Goal: Information Seeking & Learning: Learn about a topic

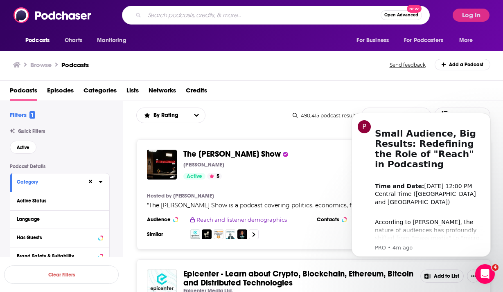
click at [237, 18] on input "Search podcasts, credits, & more..." at bounding box center [263, 15] width 236 height 13
type input "[DEMOGRAPHIC_DATA]"
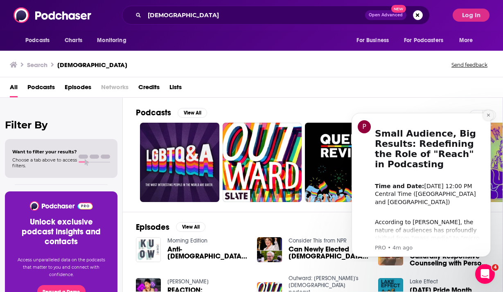
click at [489, 113] on button "Dismiss notification" at bounding box center [488, 115] width 11 height 11
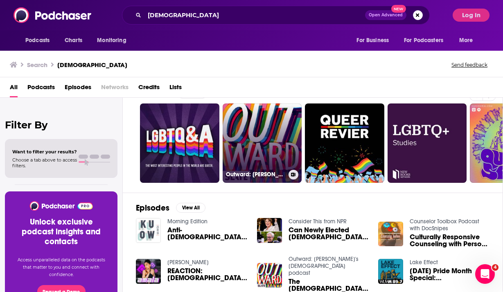
scroll to position [27, 0]
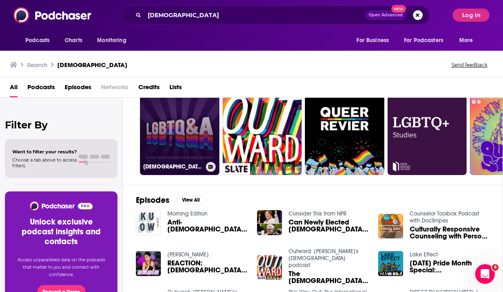
click at [185, 152] on link "[DEMOGRAPHIC_DATA]&A" at bounding box center [179, 135] width 79 height 79
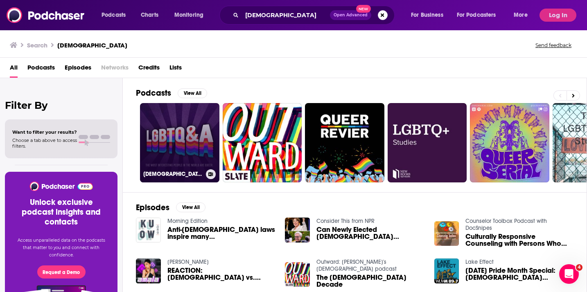
click at [163, 164] on link "[DEMOGRAPHIC_DATA]&A" at bounding box center [179, 142] width 79 height 79
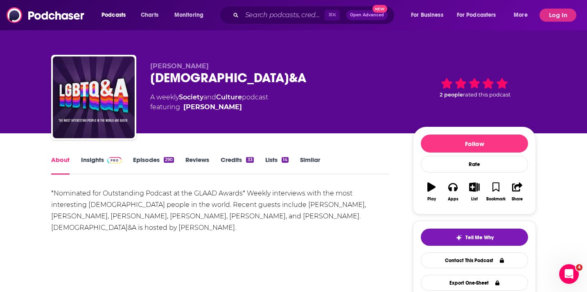
scroll to position [5, 0]
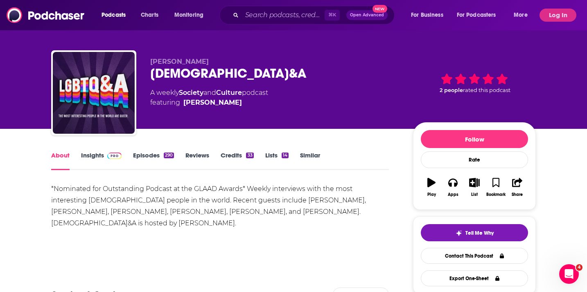
click at [140, 150] on div "About Insights Episodes 290 Reviews Credits 33 Lists 14 Similar" at bounding box center [220, 160] width 338 height 20
click at [142, 156] on link "Episodes 290" at bounding box center [153, 160] width 41 height 19
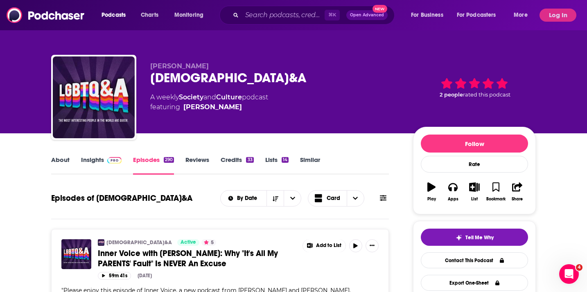
click at [52, 158] on link "About" at bounding box center [60, 165] width 18 height 19
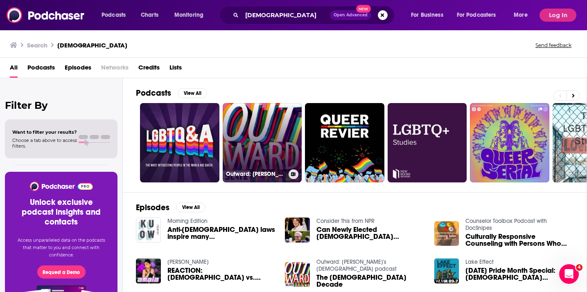
click at [240, 142] on link "Outward: [PERSON_NAME]'s [DEMOGRAPHIC_DATA] podcast" at bounding box center [262, 142] width 79 height 79
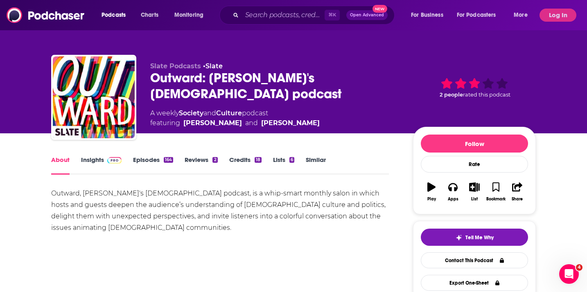
click at [137, 158] on link "Episodes 164" at bounding box center [153, 165] width 40 height 19
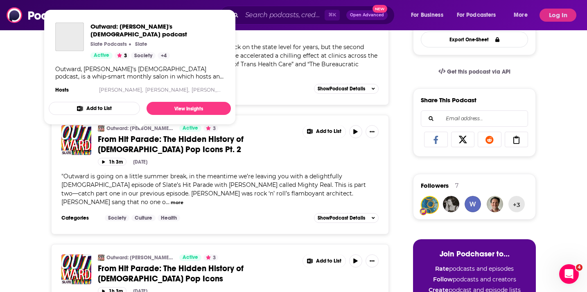
scroll to position [252, 0]
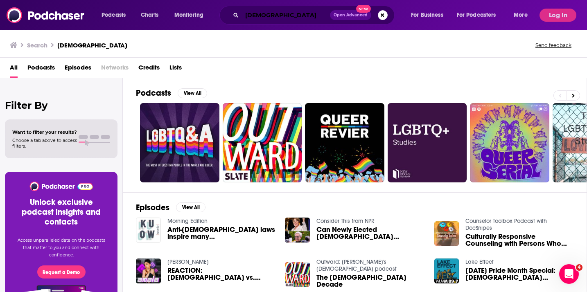
click at [271, 16] on input "[DEMOGRAPHIC_DATA]" at bounding box center [286, 15] width 88 height 13
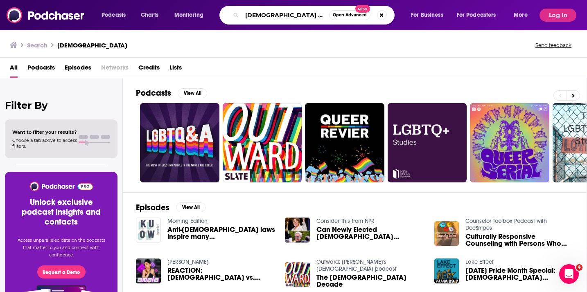
type input "[DEMOGRAPHIC_DATA] parents"
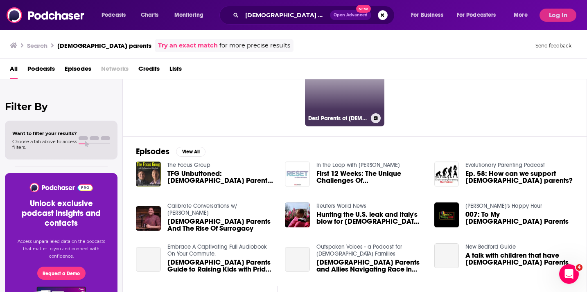
scroll to position [58, 0]
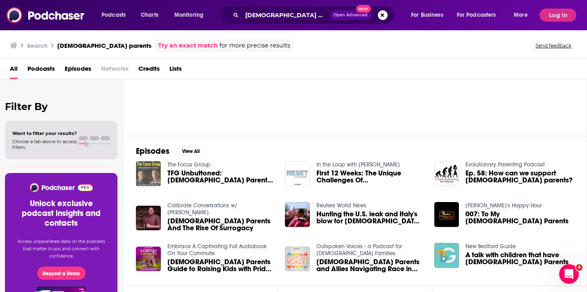
click at [157, 165] on img "TFG Unbuttoned: LGBTQ Parents Leaving Florida" at bounding box center [148, 173] width 25 height 25
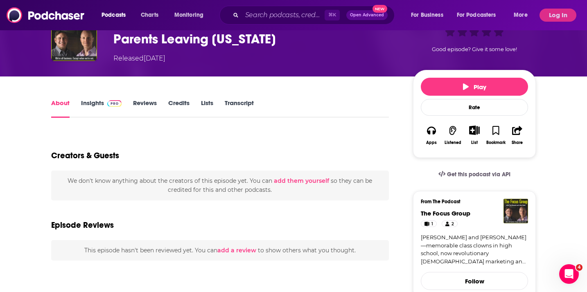
scroll to position [48, 0]
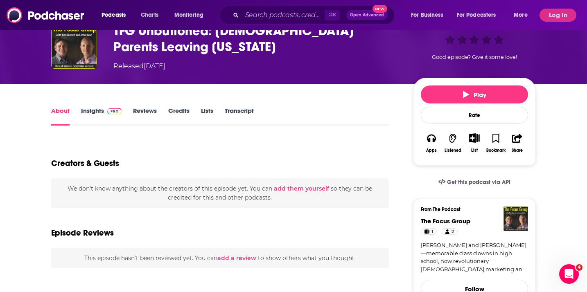
click at [87, 114] on link "Insights" at bounding box center [101, 116] width 41 height 19
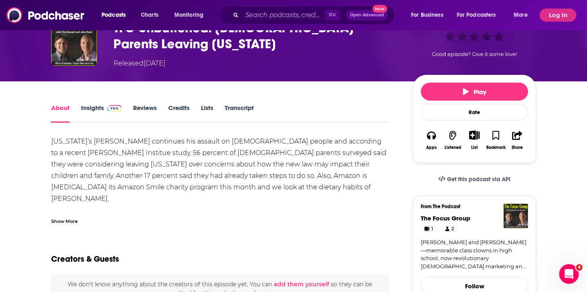
scroll to position [52, 0]
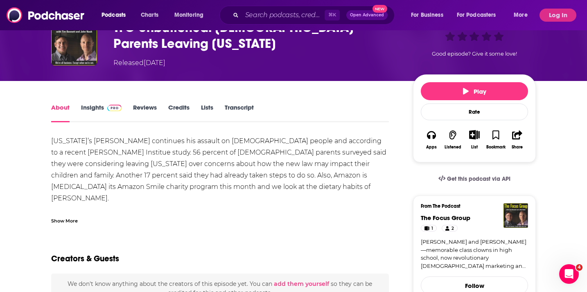
click at [84, 105] on link "Insights" at bounding box center [101, 113] width 41 height 19
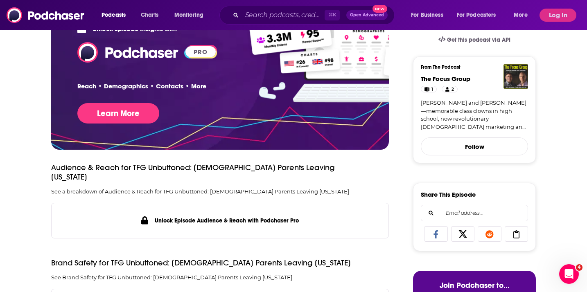
scroll to position [190, 0]
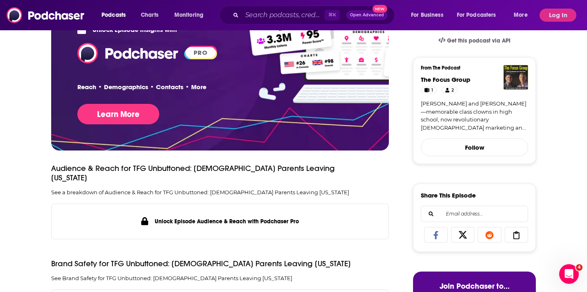
click at [503, 7] on div "Podcasts Charts Monitoring ⌘ K Open Advanced New For Business For Podcasters Mo…" at bounding box center [293, 15] width 587 height 30
click at [503, 11] on button "Log In" at bounding box center [558, 15] width 37 height 13
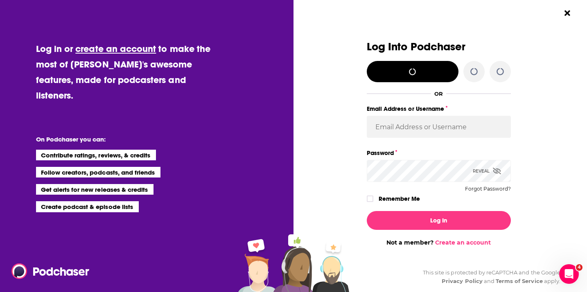
scroll to position [0, 0]
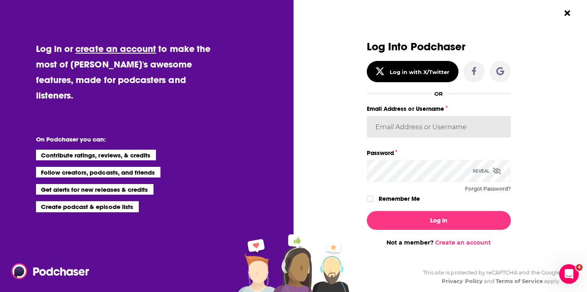
click at [383, 116] on input "Email Address or Username" at bounding box center [439, 127] width 144 height 22
type input "[EMAIL_ADDRESS][DOMAIN_NAME]"
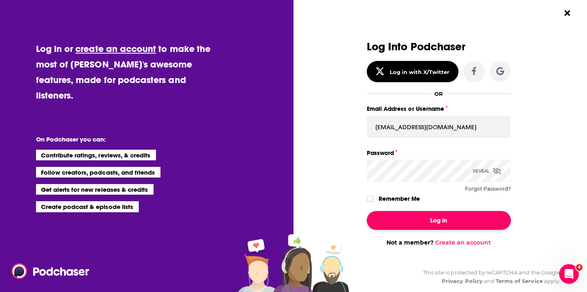
click at [405, 215] on button "Log In" at bounding box center [439, 220] width 144 height 19
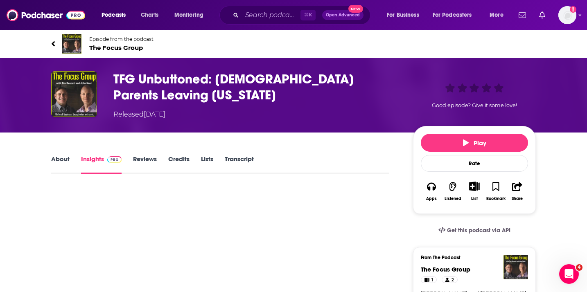
scroll to position [190, 0]
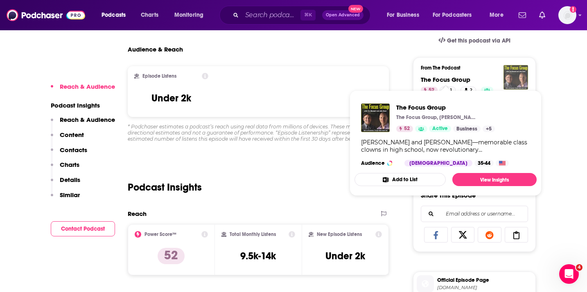
click at [503, 69] on img "The Focus Group" at bounding box center [516, 77] width 25 height 25
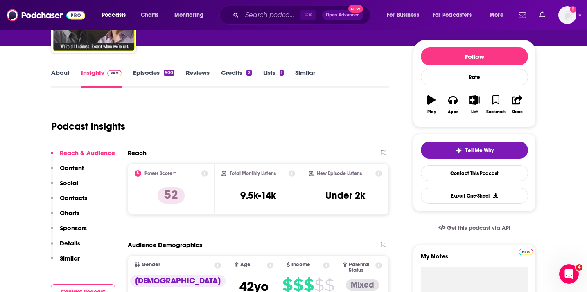
scroll to position [79, 0]
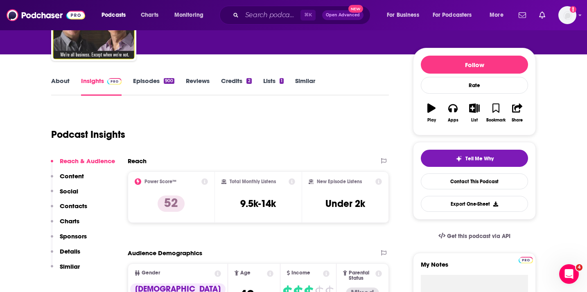
click at [54, 81] on link "About" at bounding box center [60, 86] width 18 height 19
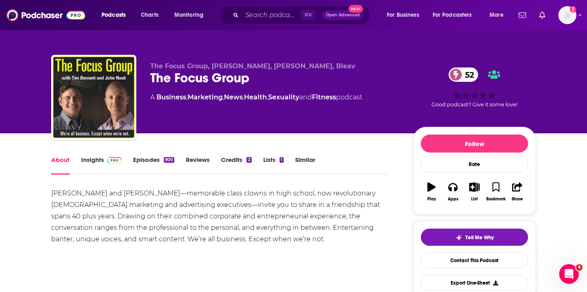
click at [142, 164] on link "Episodes 900" at bounding box center [153, 165] width 41 height 19
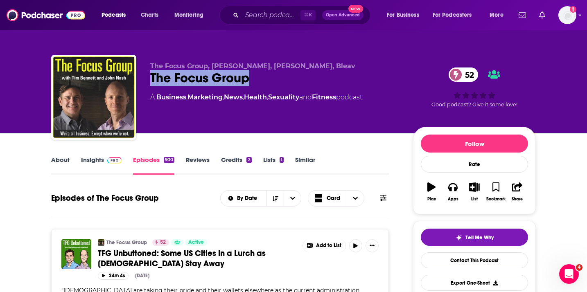
drag, startPoint x: 251, startPoint y: 76, endPoint x: 151, endPoint y: 78, distance: 99.9
click at [151, 78] on div "The Focus Group 52" at bounding box center [275, 78] width 250 height 16
copy h2 "The Focus Group"
click at [91, 158] on link "Insights" at bounding box center [101, 165] width 41 height 19
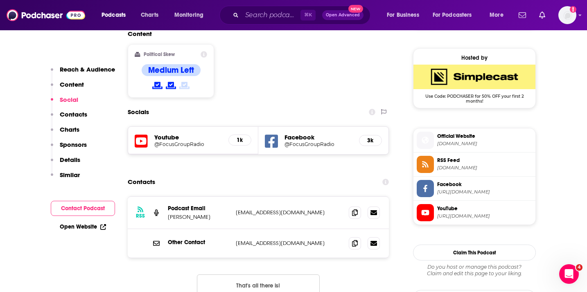
scroll to position [650, 0]
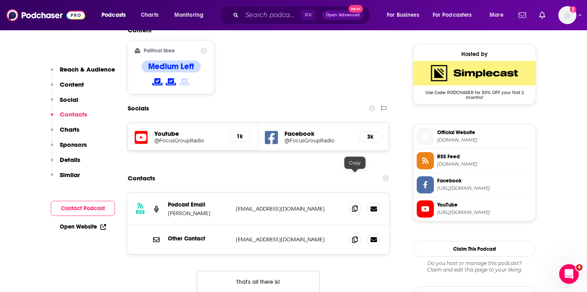
click at [354, 206] on icon at bounding box center [355, 209] width 6 height 7
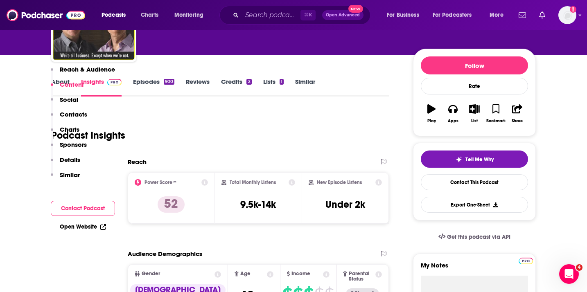
scroll to position [0, 0]
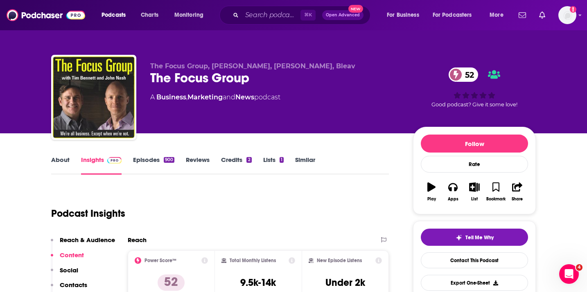
click at [57, 162] on link "About" at bounding box center [60, 165] width 18 height 19
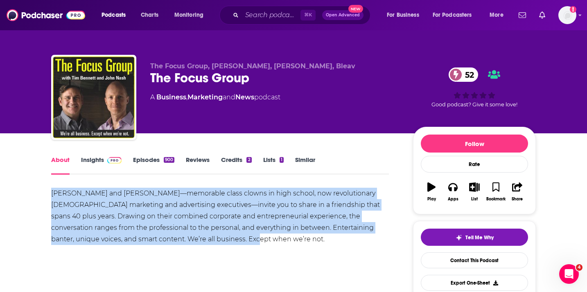
drag, startPoint x: 51, startPoint y: 192, endPoint x: 250, endPoint y: 234, distance: 202.9
click at [250, 234] on div "[PERSON_NAME] and [PERSON_NAME]—memorable class clowns in high school, now revo…" at bounding box center [220, 216] width 338 height 57
copy div "[PERSON_NAME] and [PERSON_NAME]—memorable class clowns in high school, now revo…"
click at [140, 160] on link "Episodes 900" at bounding box center [153, 165] width 41 height 19
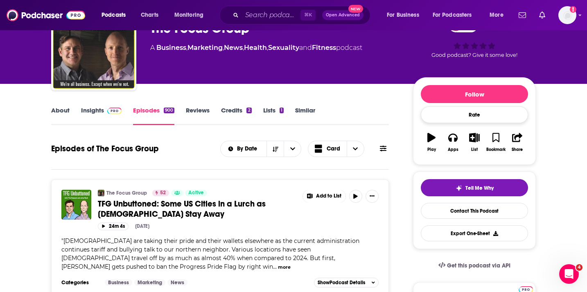
scroll to position [55, 0]
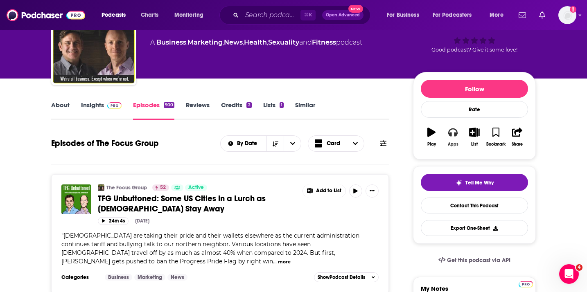
click at [455, 133] on icon "button" at bounding box center [452, 133] width 9 height 8
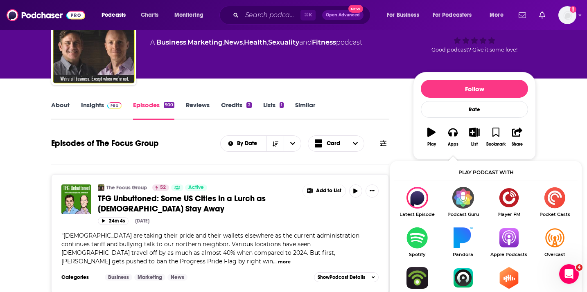
click at [415, 231] on img "Show Listen On dropdown" at bounding box center [417, 238] width 46 height 22
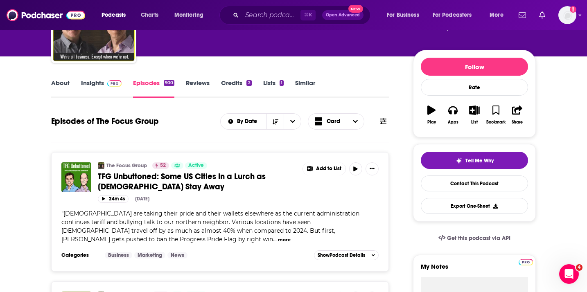
scroll to position [78, 0]
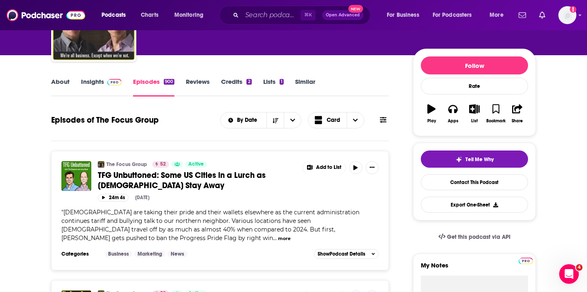
click at [101, 84] on link "Insights" at bounding box center [101, 87] width 41 height 19
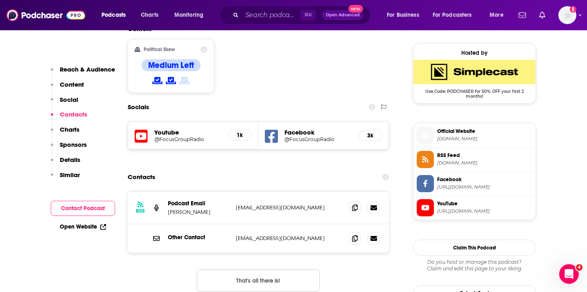
scroll to position [650, 0]
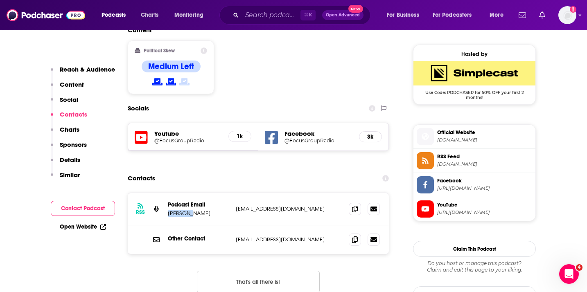
drag, startPoint x: 197, startPoint y: 183, endPoint x: 167, endPoint y: 183, distance: 29.1
click at [167, 193] on div "RSS Podcast Email [PERSON_NAME] [EMAIL_ADDRESS][DOMAIN_NAME] [EMAIL_ADDRESS][DO…" at bounding box center [258, 209] width 261 height 32
copy p "[PERSON_NAME]"
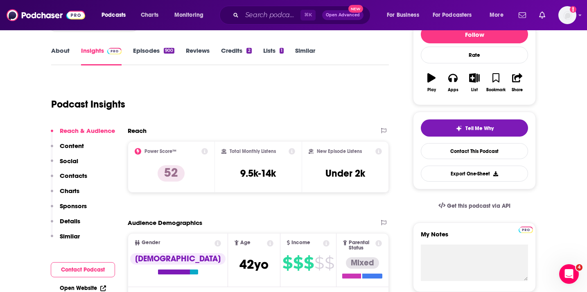
scroll to position [0, 0]
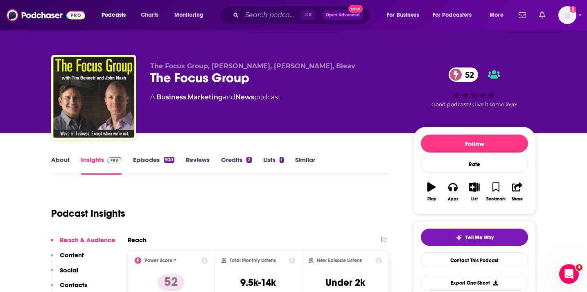
click at [54, 165] on link "About" at bounding box center [60, 165] width 18 height 19
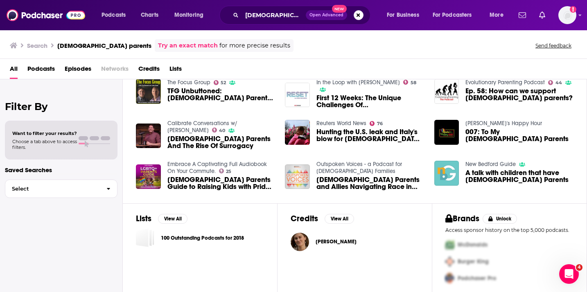
scroll to position [143, 0]
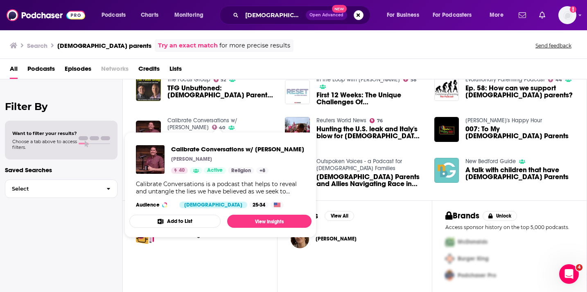
click at [224, 120] on link "Calibrate Conversations w/ [PERSON_NAME]" at bounding box center [202, 124] width 70 height 14
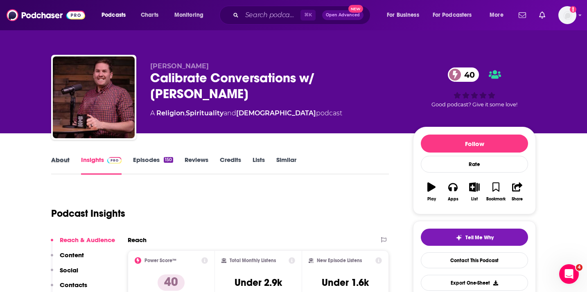
click at [70, 158] on div "About" at bounding box center [66, 165] width 30 height 19
click at [61, 159] on link "About" at bounding box center [60, 165] width 18 height 19
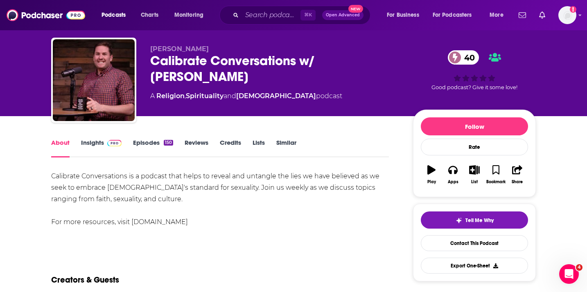
scroll to position [18, 0]
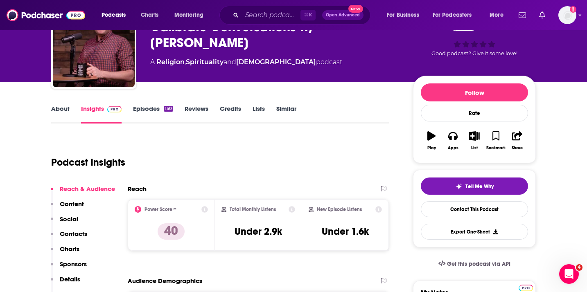
scroll to position [81, 0]
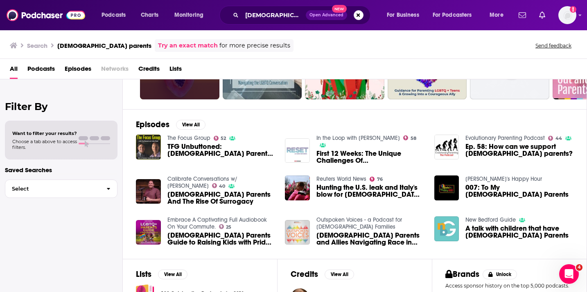
scroll to position [85, 0]
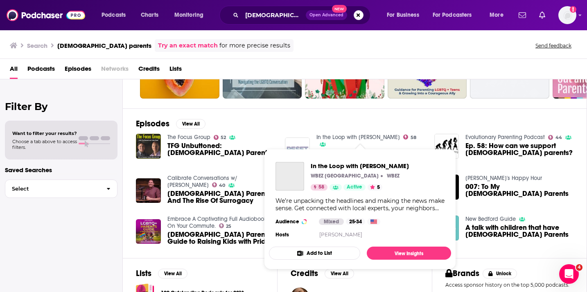
click at [362, 138] on link "In the Loop with [PERSON_NAME]" at bounding box center [359, 137] width 84 height 7
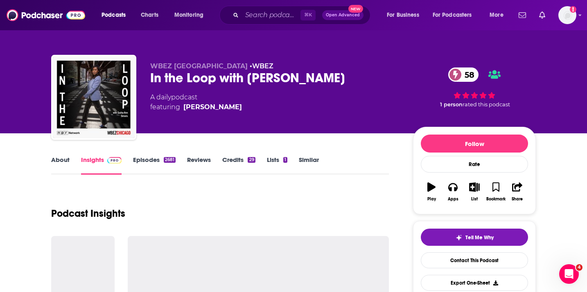
click at [61, 159] on link "About" at bounding box center [60, 165] width 18 height 19
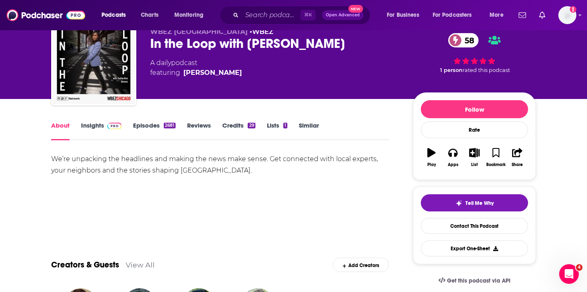
scroll to position [43, 0]
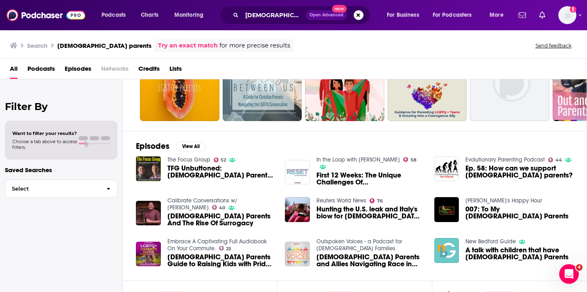
scroll to position [82, 0]
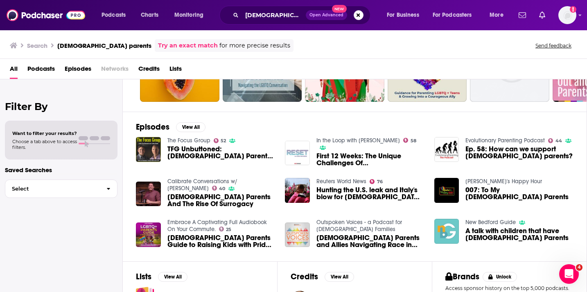
click at [473, 141] on link "Evolutionary Parenting Podcast" at bounding box center [505, 140] width 79 height 7
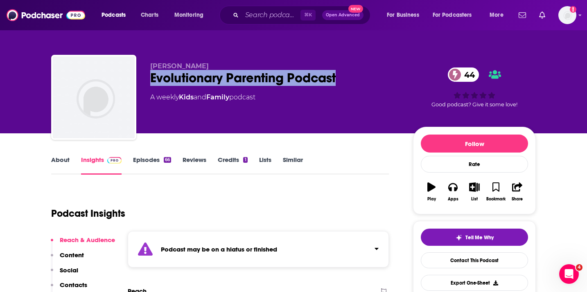
drag, startPoint x: 346, startPoint y: 75, endPoint x: 144, endPoint y: 77, distance: 201.5
click at [144, 77] on div "[PERSON_NAME] Evolutionary Parenting Podcast 44 A weekly Kids and Family podcas…" at bounding box center [293, 99] width 485 height 88
click at [452, 188] on icon "button" at bounding box center [452, 187] width 9 height 8
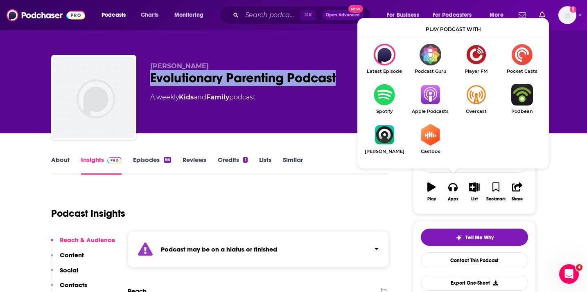
click at [389, 100] on img "Show Listen On dropdown" at bounding box center [385, 95] width 46 height 22
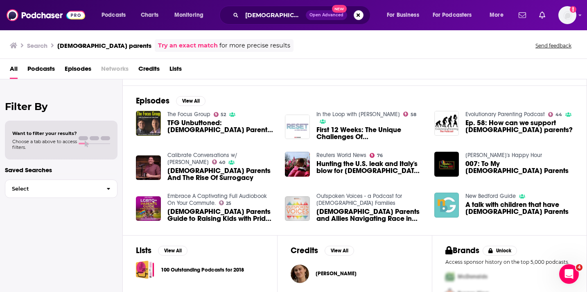
scroll to position [109, 0]
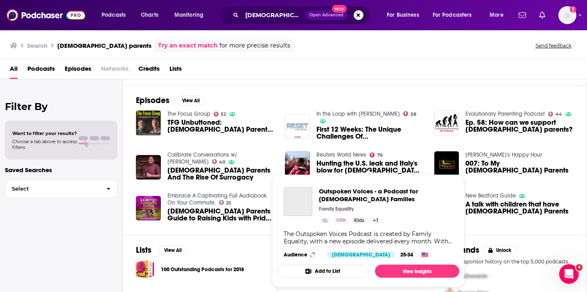
click at [341, 196] on div "Podcasts Charts Monitoring [DEMOGRAPHIC_DATA] parents Open Advanced New For Bus…" at bounding box center [293, 146] width 587 height 292
click at [333, 198] on span "Outspoken Voices - a Podcast for [DEMOGRAPHIC_DATA] Families" at bounding box center [386, 196] width 134 height 16
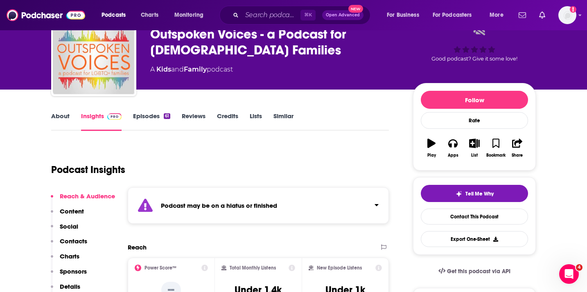
scroll to position [42, 0]
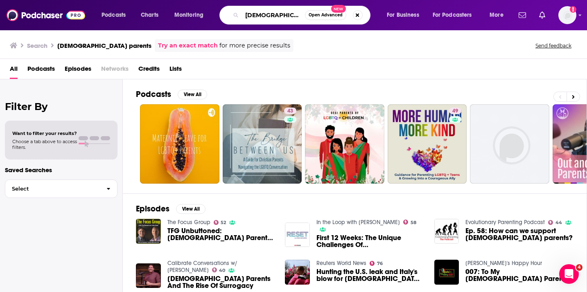
click at [278, 14] on input "[DEMOGRAPHIC_DATA] parents" at bounding box center [273, 15] width 63 height 13
type input "[DEMOGRAPHIC_DATA] philanthropy"
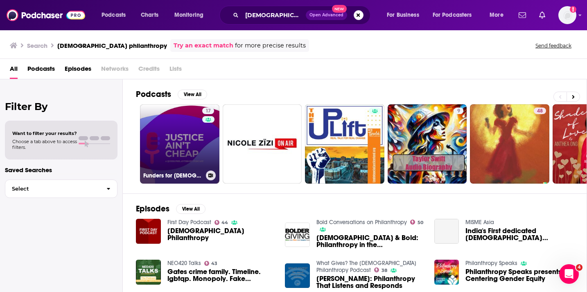
click at [187, 139] on link "17 Funders for [DEMOGRAPHIC_DATA] Issues's Podcast" at bounding box center [179, 143] width 79 height 79
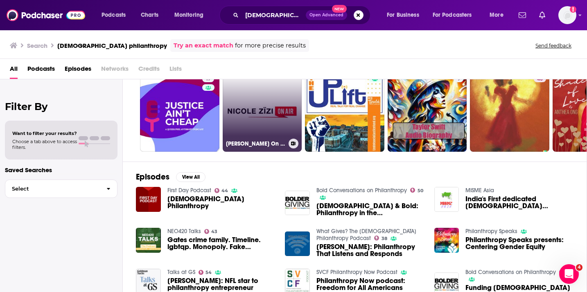
scroll to position [13, 0]
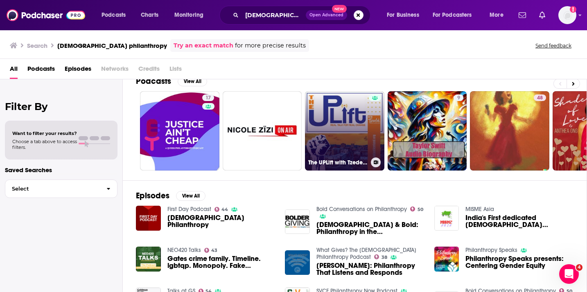
click at [335, 130] on link "The UPLift with Tzedek: Real Talk for Real Change" at bounding box center [344, 130] width 79 height 79
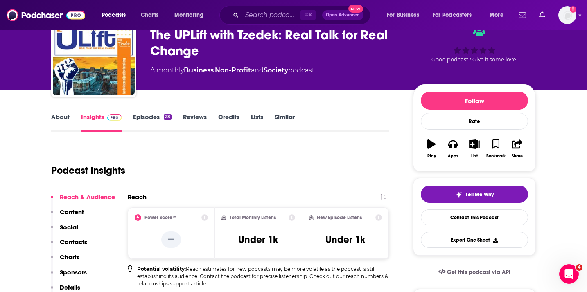
scroll to position [57, 0]
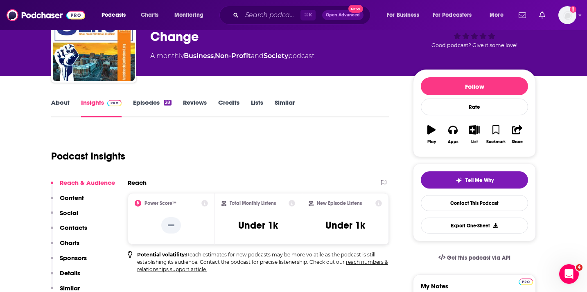
click at [57, 103] on link "About" at bounding box center [60, 108] width 18 height 19
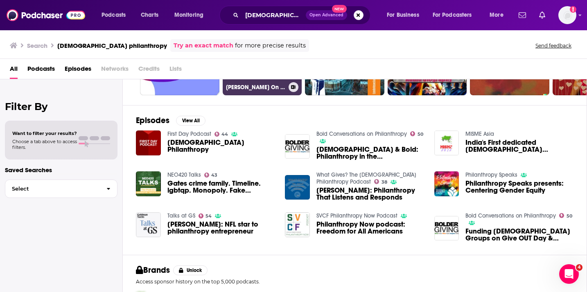
scroll to position [89, 0]
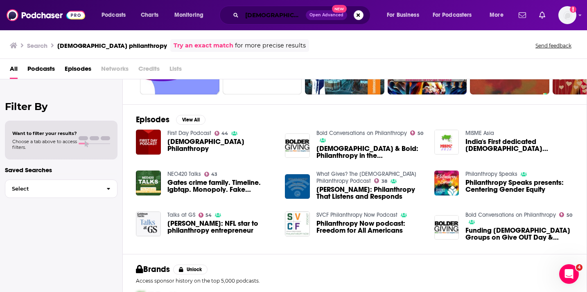
click at [257, 14] on input "[DEMOGRAPHIC_DATA] philanthropy" at bounding box center [274, 15] width 64 height 13
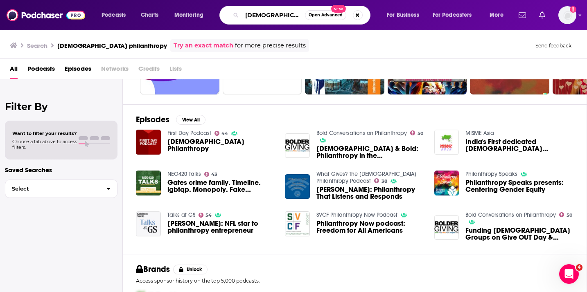
click at [257, 14] on input "[DEMOGRAPHIC_DATA] philanthropy" at bounding box center [273, 15] width 63 height 13
type input "philanthropy"
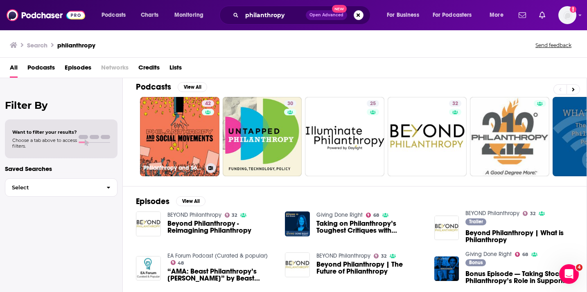
scroll to position [2, 0]
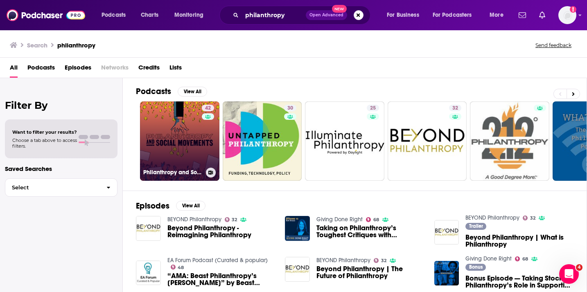
click at [192, 138] on link "42 Philanthropy and Social Movements" at bounding box center [179, 141] width 79 height 79
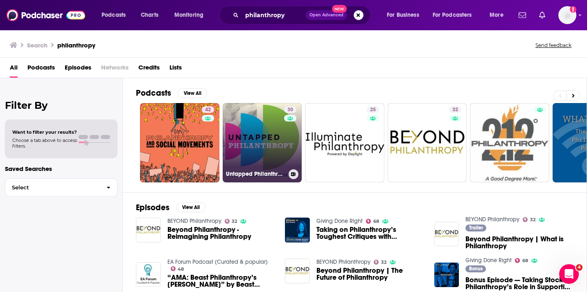
click at [239, 119] on link "30 Untapped Philanthropy" at bounding box center [262, 142] width 79 height 79
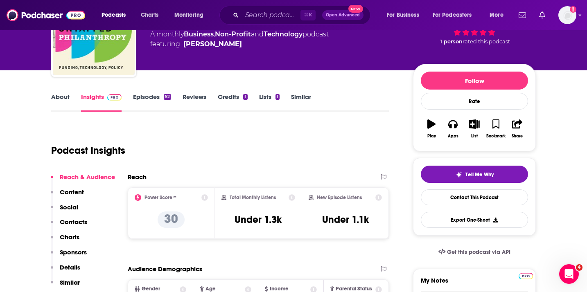
scroll to position [8, 0]
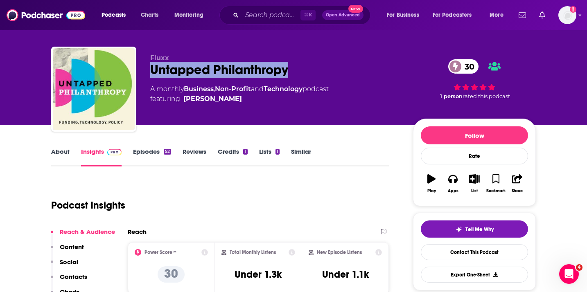
drag, startPoint x: 291, startPoint y: 72, endPoint x: 150, endPoint y: 72, distance: 140.4
click at [150, 72] on div "Untapped Philanthropy 30" at bounding box center [275, 70] width 250 height 16
copy h2 "Untapped Philanthropy"
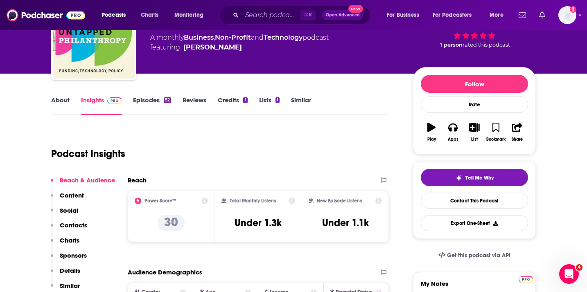
scroll to position [67, 0]
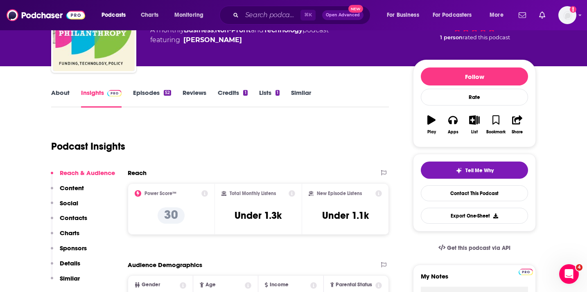
click at [56, 105] on link "About" at bounding box center [60, 98] width 18 height 19
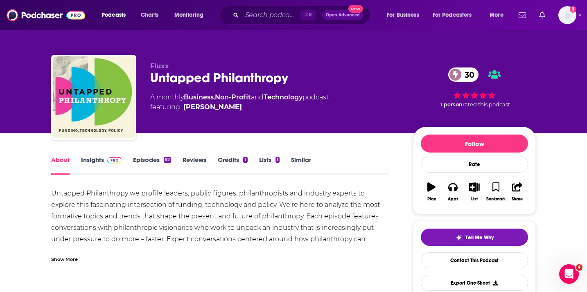
scroll to position [24, 0]
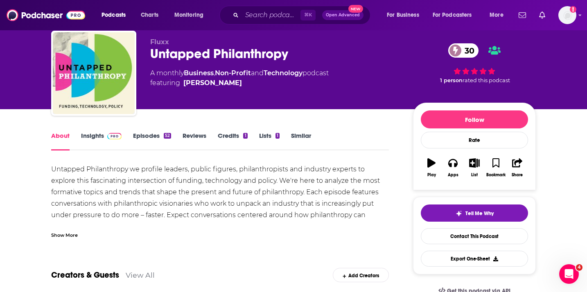
click at [142, 137] on link "Episodes 52" at bounding box center [152, 141] width 38 height 19
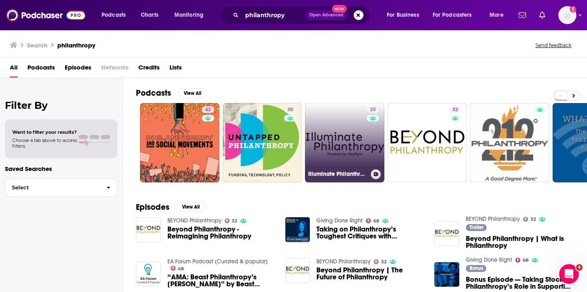
click at [323, 153] on link "25 Illuminate Philanthropy" at bounding box center [344, 142] width 79 height 79
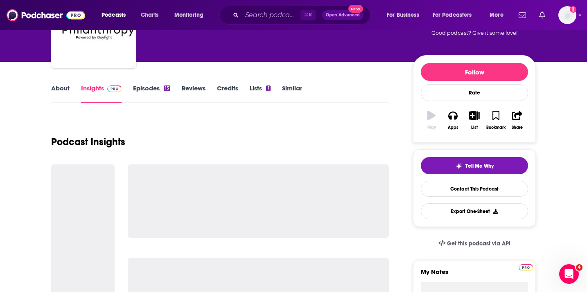
scroll to position [93, 0]
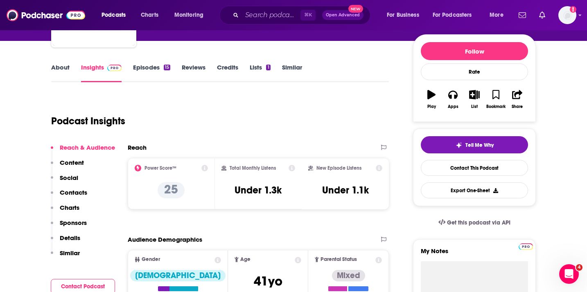
click at [53, 69] on link "About" at bounding box center [60, 72] width 18 height 19
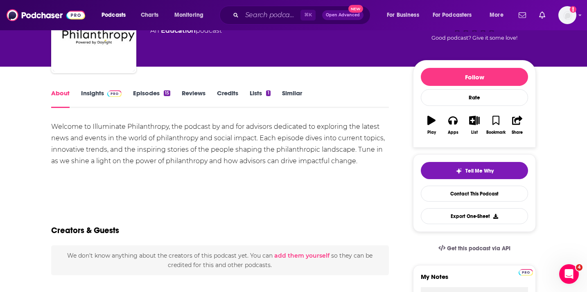
scroll to position [68, 0]
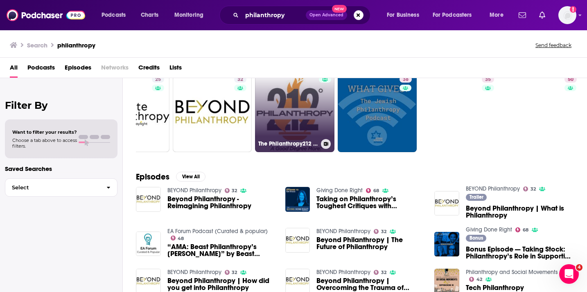
scroll to position [0, 217]
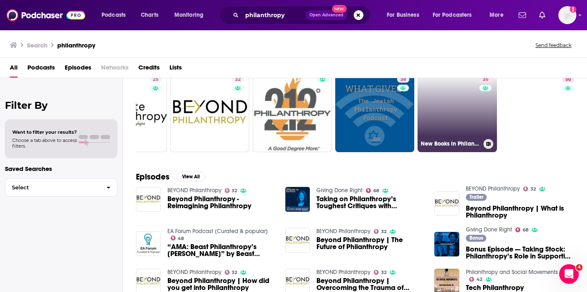
click at [461, 109] on link "35 New Books in Philanthropy" at bounding box center [457, 112] width 79 height 79
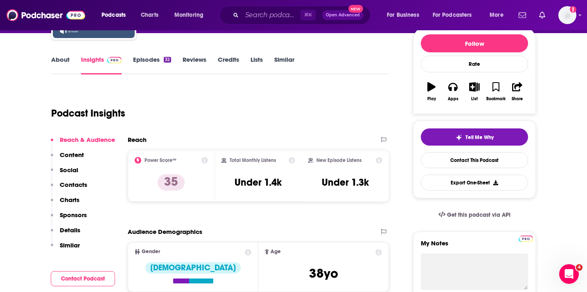
scroll to position [101, 0]
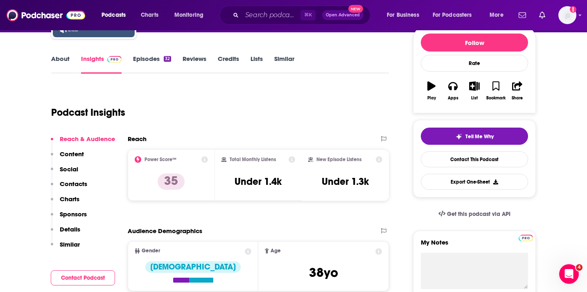
click at [146, 58] on link "Episodes 32" at bounding box center [152, 64] width 38 height 19
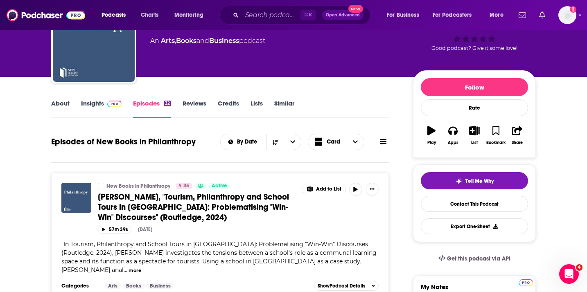
scroll to position [56, 0]
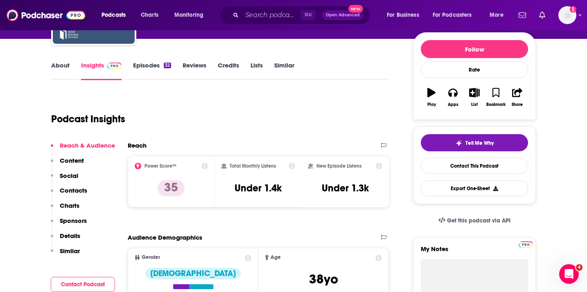
scroll to position [99, 0]
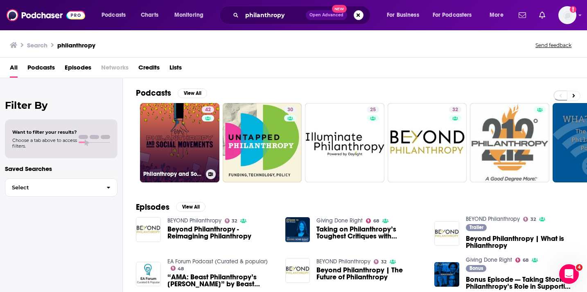
click at [185, 124] on link "42 Philanthropy and Social Movements" at bounding box center [179, 142] width 79 height 79
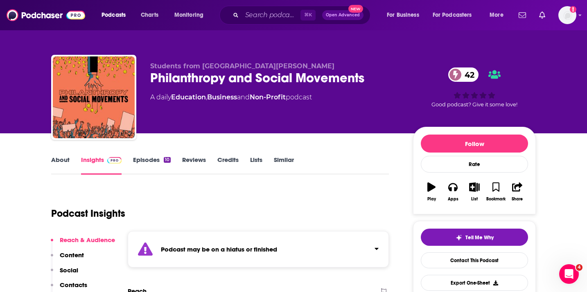
click at [279, 157] on link "Similar" at bounding box center [284, 165] width 20 height 19
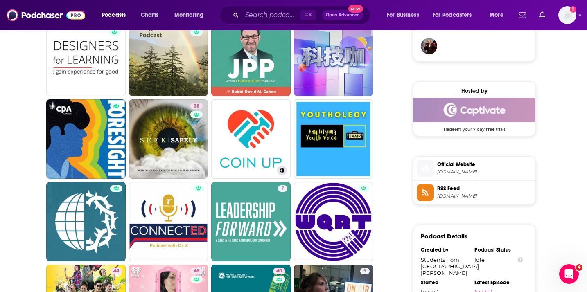
scroll to position [613, 0]
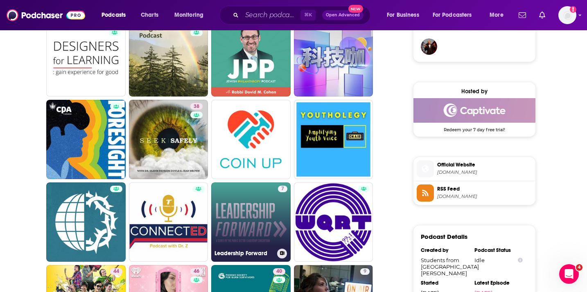
click at [262, 231] on link "7 Leadership Forward" at bounding box center [250, 222] width 79 height 79
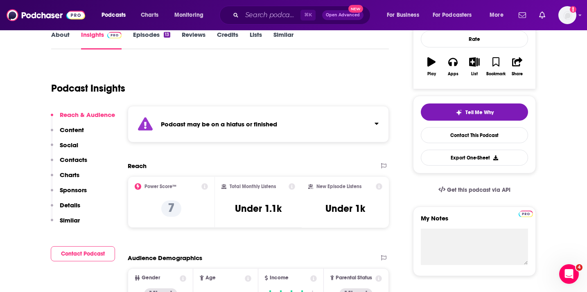
scroll to position [166, 0]
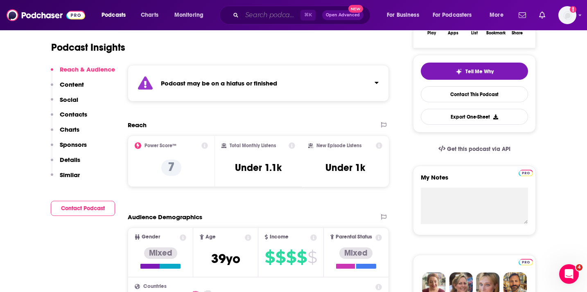
click at [264, 16] on input "Search podcasts, credits, & more..." at bounding box center [271, 15] width 59 height 13
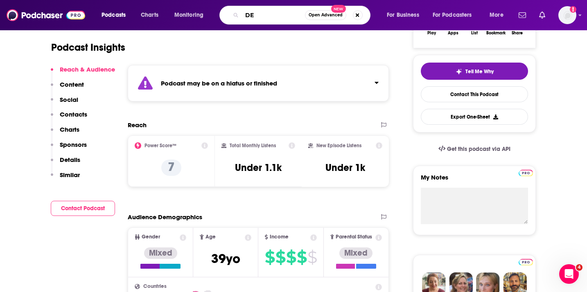
type input "DEI"
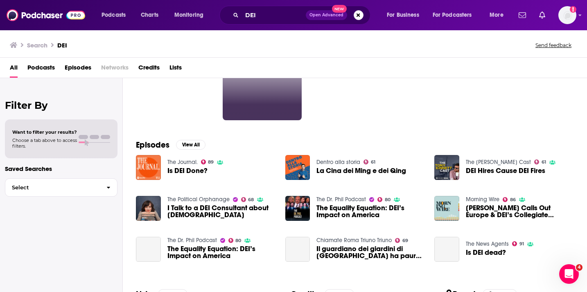
scroll to position [65, 0]
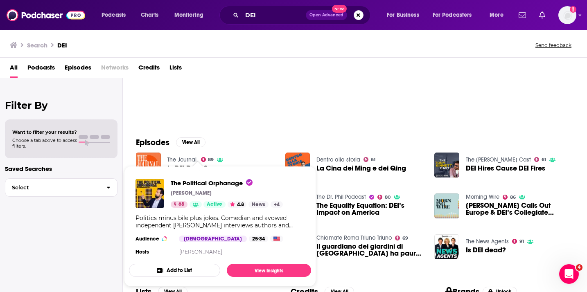
click at [186, 179] on div "The Political Orphanage Andrew Heaton 68 Active 4.8 News + 4 Politics minus bil…" at bounding box center [220, 218] width 182 height 91
click at [188, 185] on span "The Political Orphanage" at bounding box center [212, 183] width 82 height 8
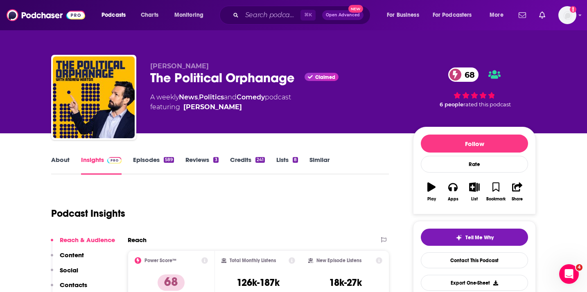
click at [60, 168] on link "About" at bounding box center [60, 165] width 18 height 19
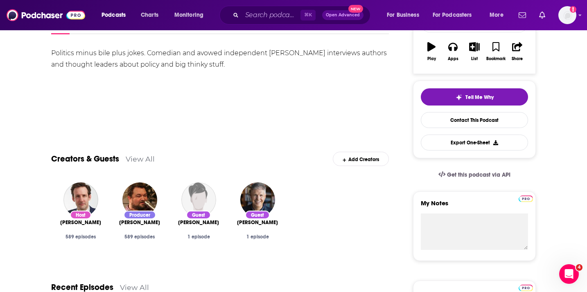
scroll to position [52, 0]
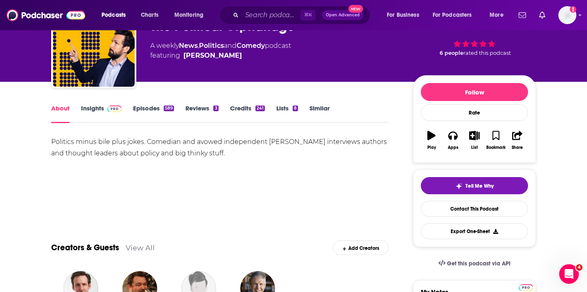
click at [156, 108] on link "Episodes 589" at bounding box center [153, 113] width 41 height 19
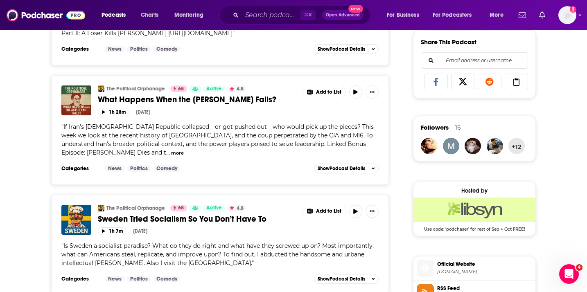
scroll to position [513, 0]
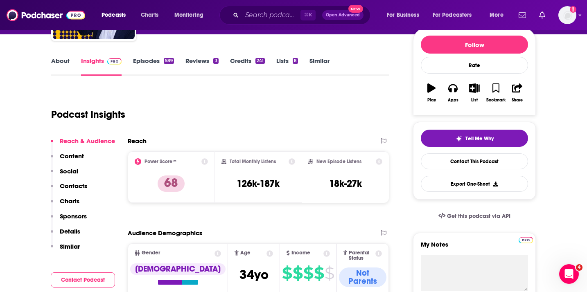
scroll to position [54, 0]
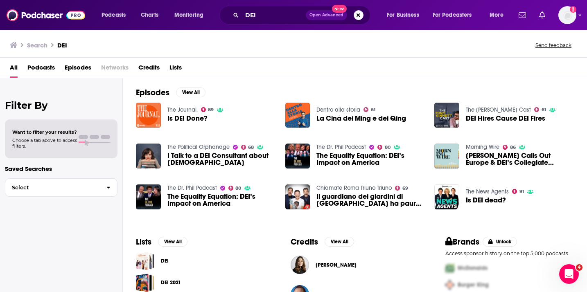
scroll to position [170, 0]
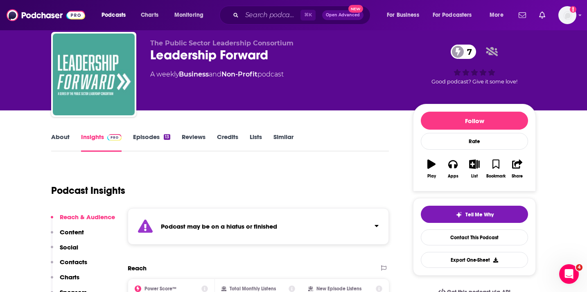
scroll to position [17, 0]
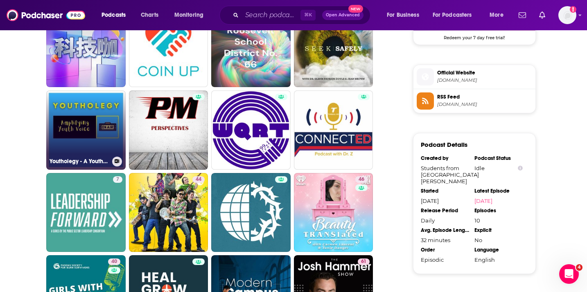
scroll to position [737, 0]
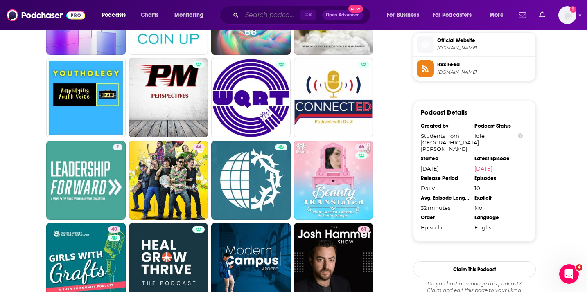
click at [246, 14] on input "Search podcasts, credits, & more..." at bounding box center [271, 15] width 59 height 13
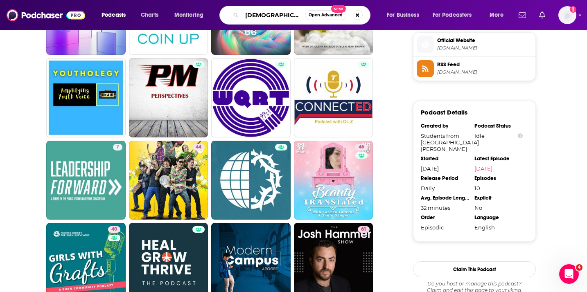
type input "gay"
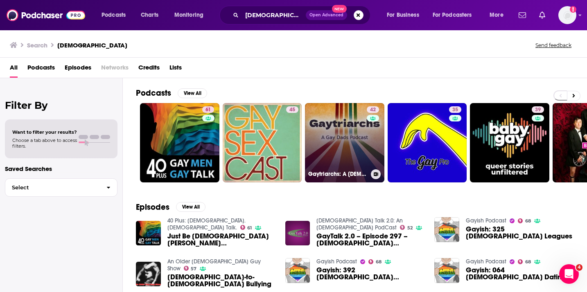
click at [321, 149] on link "42 Gaytriarchs: A Gay Dads Podcast" at bounding box center [344, 142] width 79 height 79
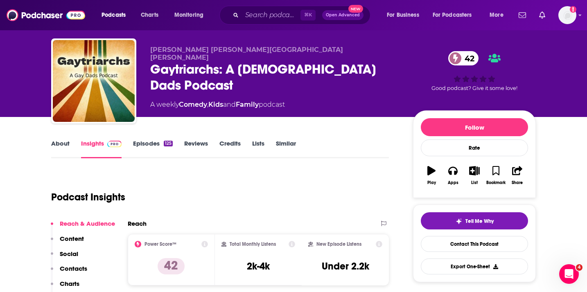
scroll to position [9, 0]
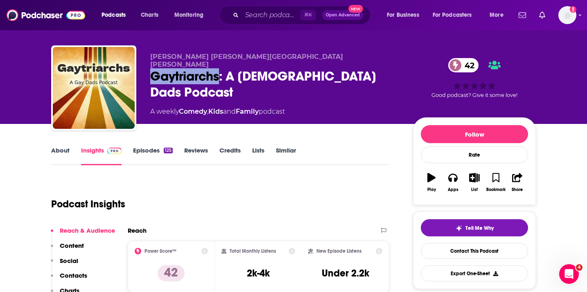
drag, startPoint x: 149, startPoint y: 68, endPoint x: 218, endPoint y: 68, distance: 69.2
click at [218, 68] on div "David F.M. Vaughn & Gavin Lodge Gaytriarchs: A Gay Dads Podcast 42 A weekly Com…" at bounding box center [293, 89] width 485 height 88
copy h2 "Gaytriarchs"
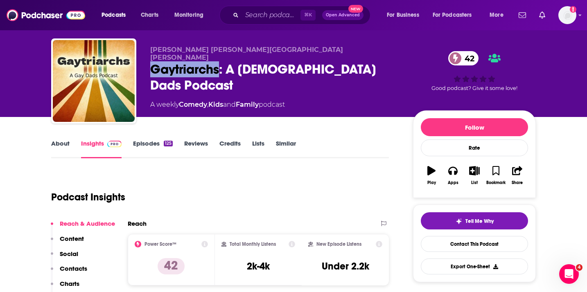
scroll to position [14, 0]
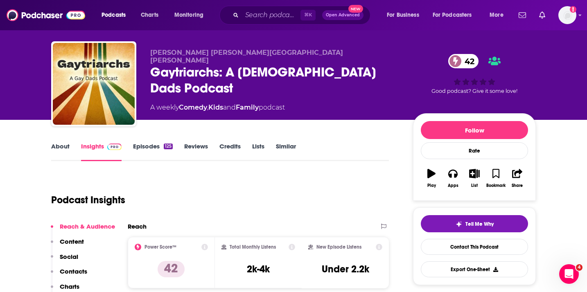
click at [321, 64] on div "Gaytriarchs: A Gay Dads Podcast 42" at bounding box center [275, 80] width 250 height 32
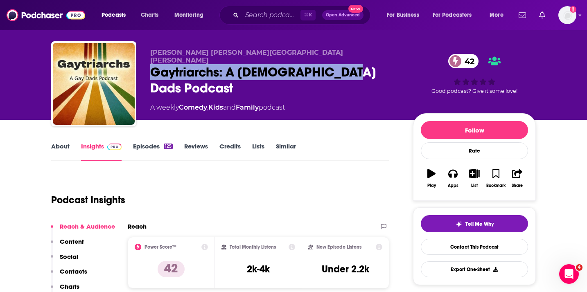
drag, startPoint x: 356, startPoint y: 63, endPoint x: 152, endPoint y: 61, distance: 203.5
click at [152, 64] on div "Gaytriarchs: A Gay Dads Podcast 42" at bounding box center [275, 80] width 250 height 32
copy h2 "Gaytriarchs: A Gay Dads Podcast"
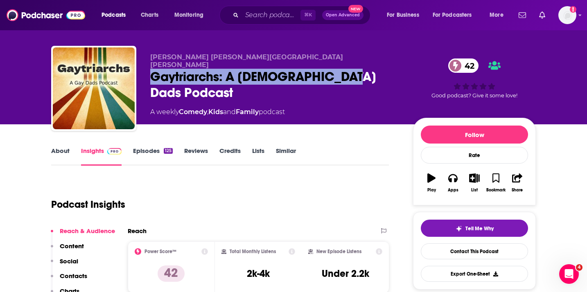
scroll to position [8, 0]
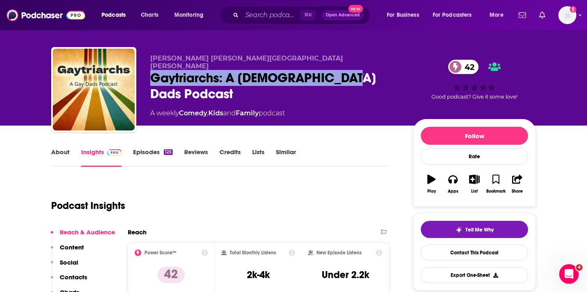
click at [64, 153] on link "About" at bounding box center [60, 157] width 18 height 19
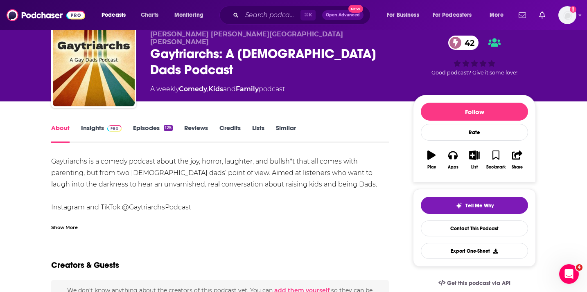
scroll to position [33, 0]
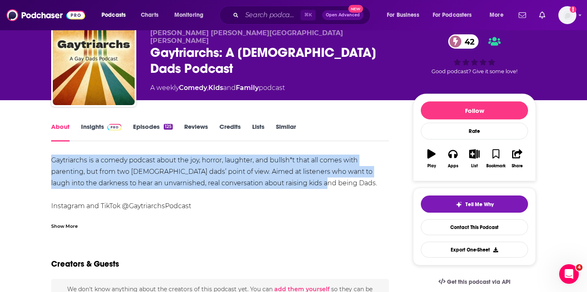
drag, startPoint x: 301, startPoint y: 184, endPoint x: 31, endPoint y: 161, distance: 271.6
copy div "Gaytriarchs is a comedy podcast about the joy, horror, laughter, and bullsh*t t…"
click at [449, 157] on icon "button" at bounding box center [452, 153] width 9 height 9
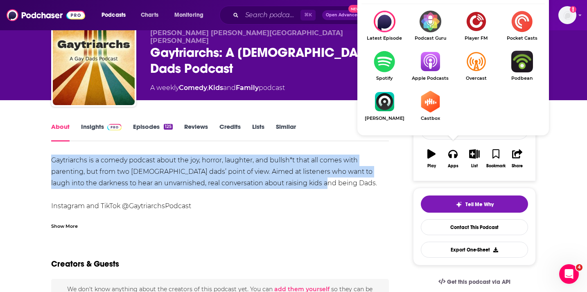
click at [386, 64] on img "Show Listen On dropdown" at bounding box center [385, 62] width 46 height 22
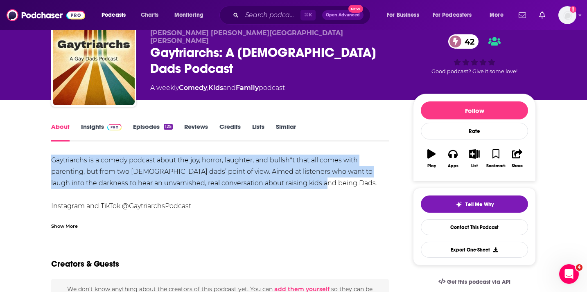
click at [99, 131] on link "Insights" at bounding box center [101, 132] width 41 height 19
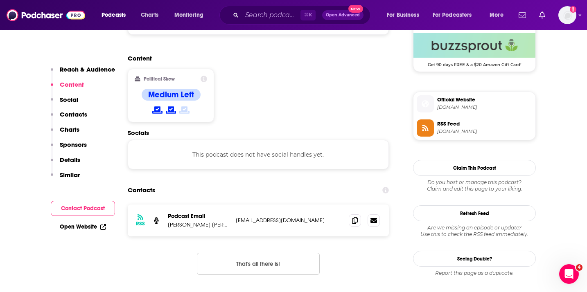
scroll to position [656, 0]
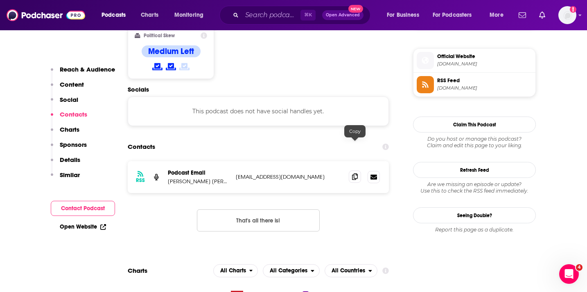
click at [357, 174] on icon at bounding box center [355, 177] width 6 height 7
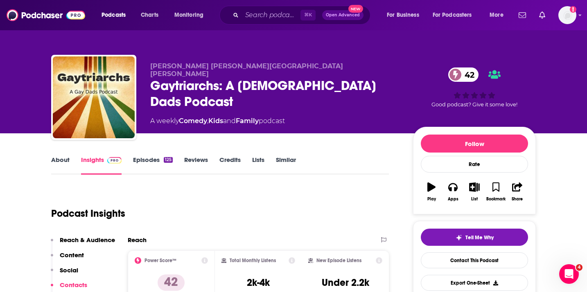
scroll to position [83, 0]
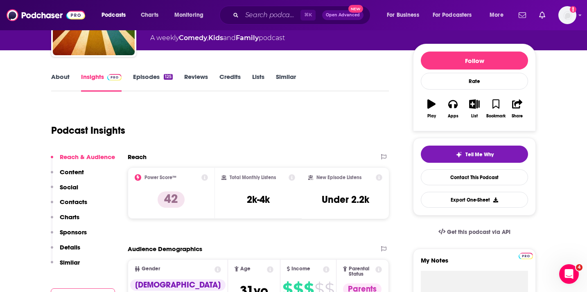
click at [153, 80] on link "Episodes 125" at bounding box center [153, 82] width 40 height 19
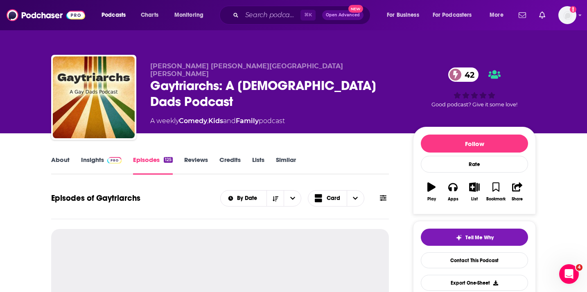
click at [63, 160] on link "About" at bounding box center [60, 165] width 18 height 19
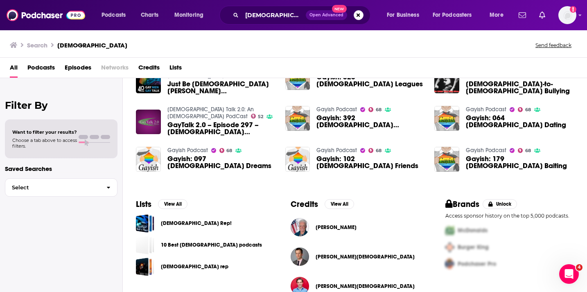
scroll to position [170, 0]
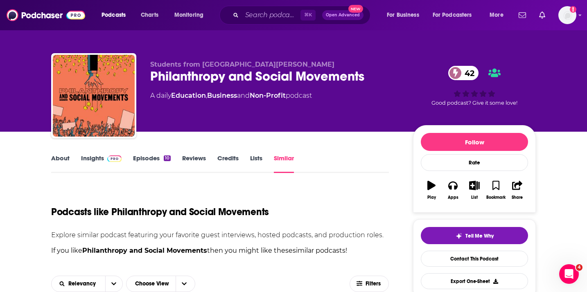
scroll to position [4, 0]
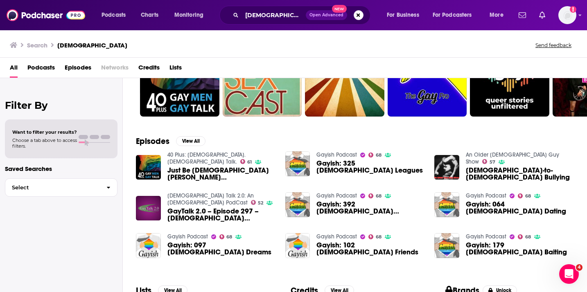
scroll to position [69, 0]
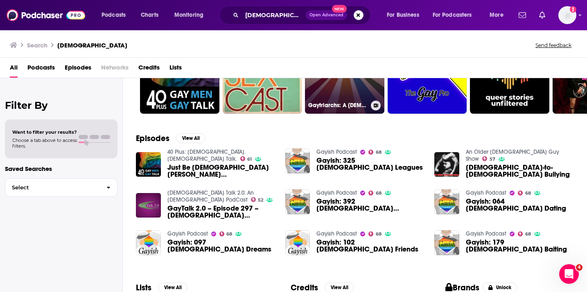
click at [355, 90] on link "42 Gaytriarchs: A Gay Dads Podcast" at bounding box center [344, 73] width 79 height 79
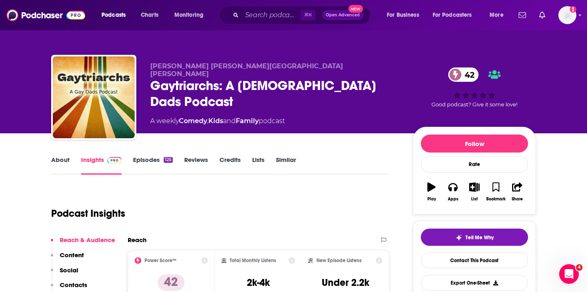
click at [281, 161] on link "Similar" at bounding box center [286, 165] width 20 height 19
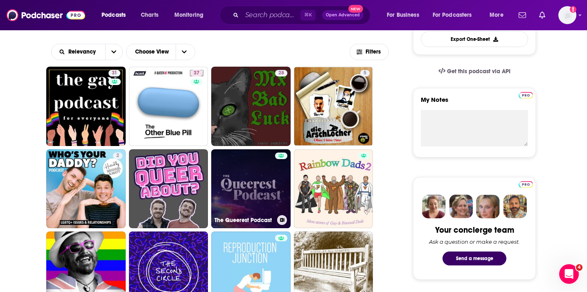
scroll to position [246, 0]
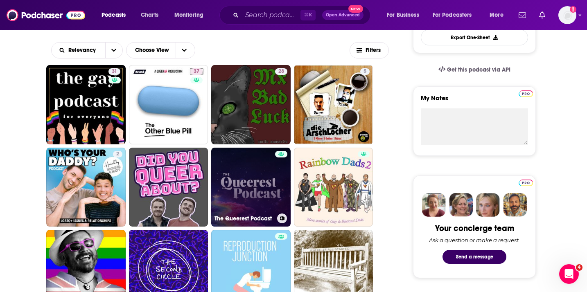
click at [260, 173] on link "The Queerest Podcast" at bounding box center [250, 187] width 79 height 79
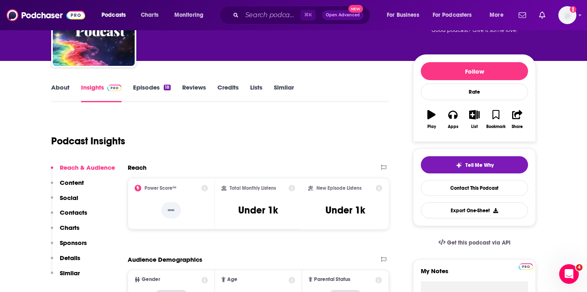
scroll to position [74, 0]
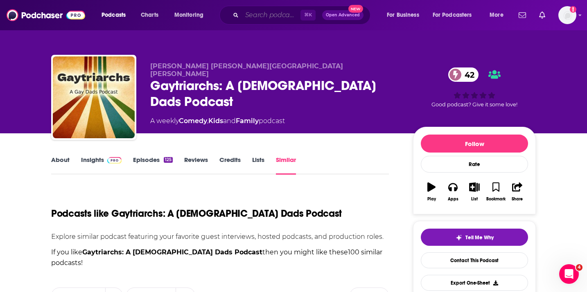
click at [270, 16] on input "Search podcasts, credits, & more..." at bounding box center [271, 15] width 59 height 13
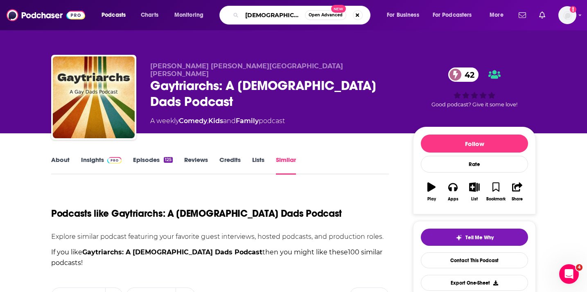
type input "lgbtqa"
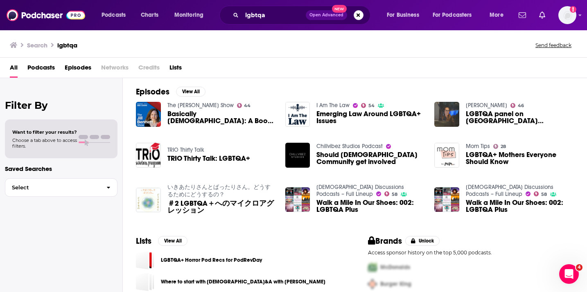
scroll to position [120, 0]
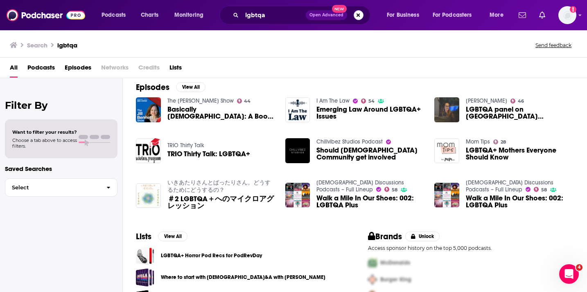
click at [357, 14] on button "Search podcasts, credits, & more..." at bounding box center [359, 15] width 10 height 10
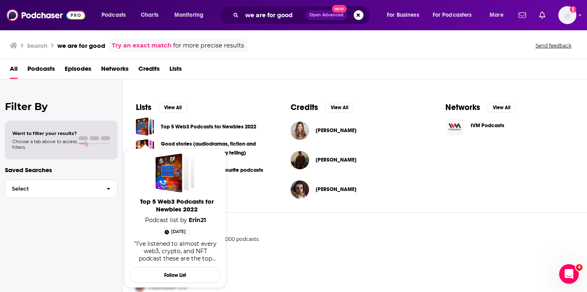
scroll to position [239, 0]
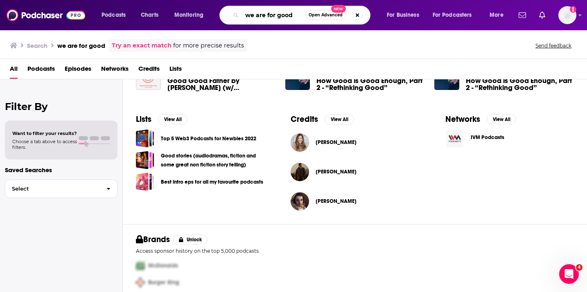
click at [251, 14] on input "we are for good" at bounding box center [273, 15] width 63 height 13
click at [247, 15] on input "are for good" at bounding box center [273, 15] width 63 height 13
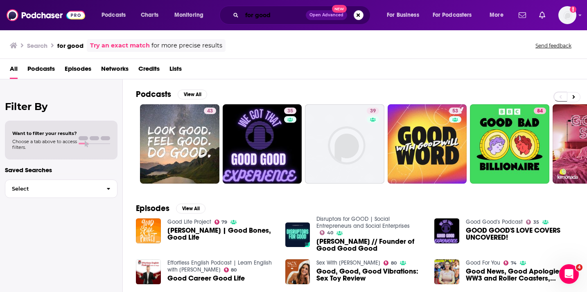
click at [252, 18] on input "for good" at bounding box center [274, 15] width 64 height 13
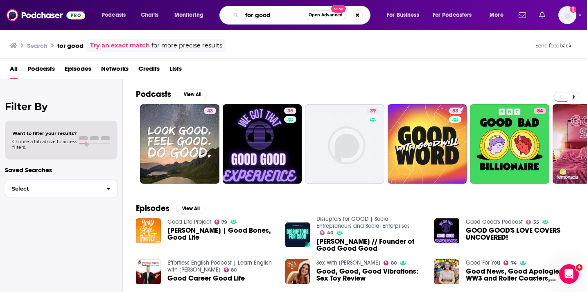
click at [252, 18] on input "for good" at bounding box center [273, 15] width 63 height 13
type input "this way out"
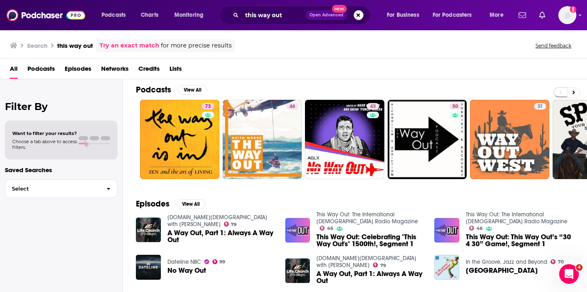
scroll to position [5, 0]
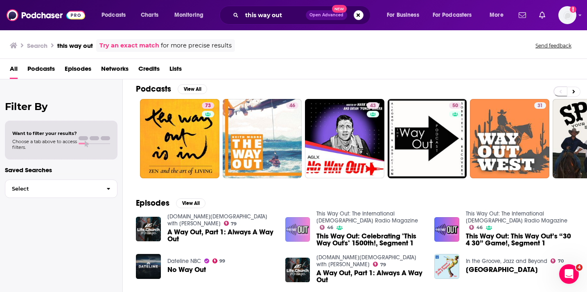
click at [308, 230] on img at bounding box center [297, 229] width 25 height 25
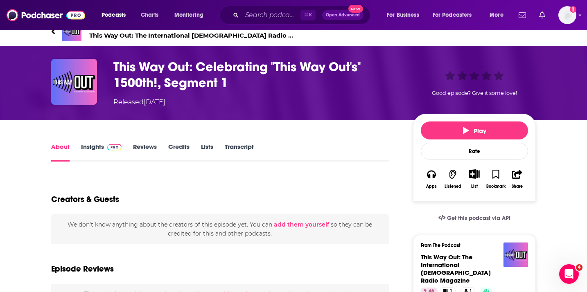
scroll to position [25, 0]
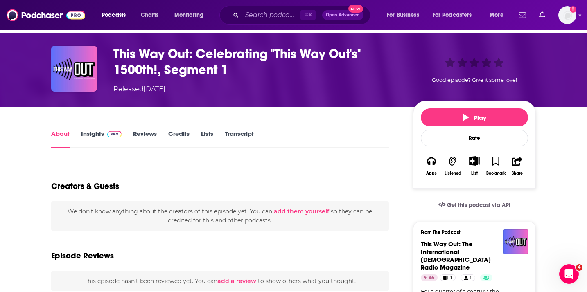
click at [83, 140] on link "Insights" at bounding box center [101, 139] width 41 height 19
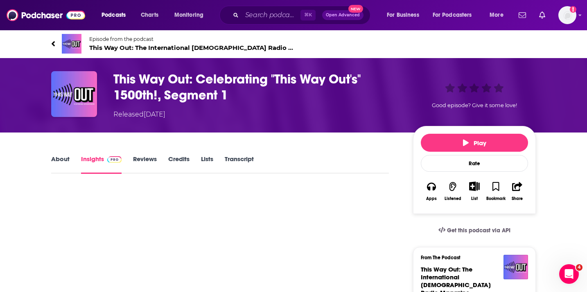
click at [62, 159] on link "About" at bounding box center [60, 164] width 18 height 19
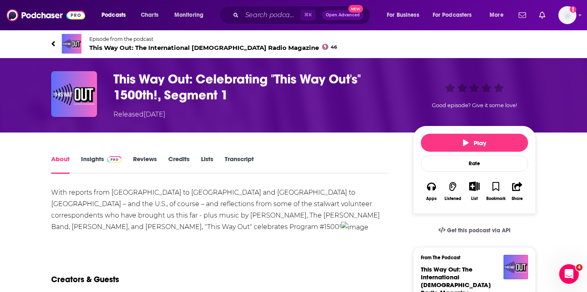
click at [104, 160] on span at bounding box center [113, 159] width 18 height 8
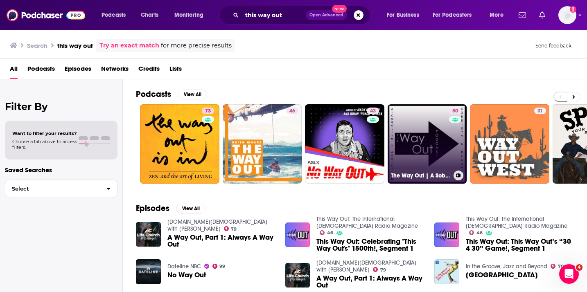
click at [419, 134] on link "50 The Way Out | A Sobriety and Recovery Podcast" at bounding box center [427, 143] width 79 height 79
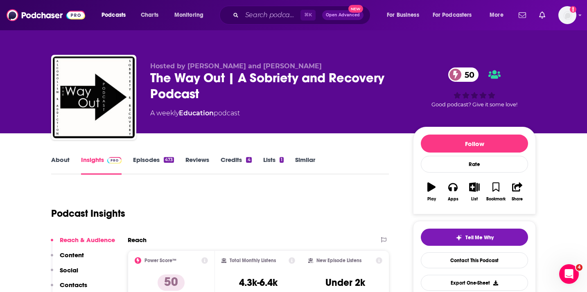
click at [52, 163] on link "About" at bounding box center [60, 165] width 18 height 19
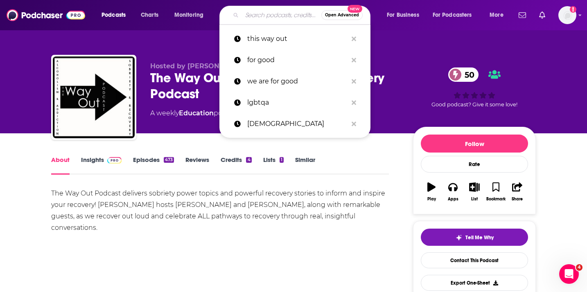
click at [257, 15] on input "Search podcasts, credits, & more..." at bounding box center [281, 15] width 79 height 13
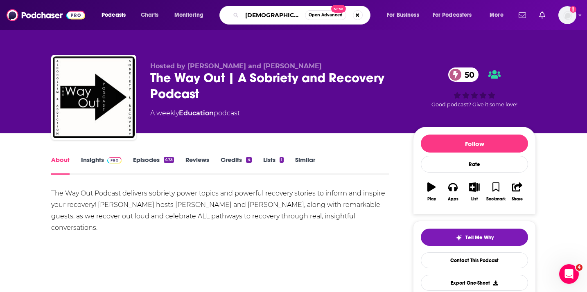
type input "lgbtq"
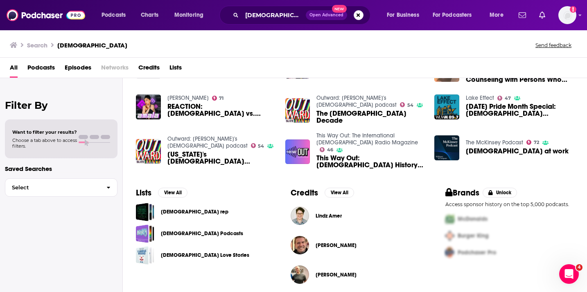
scroll to position [170, 0]
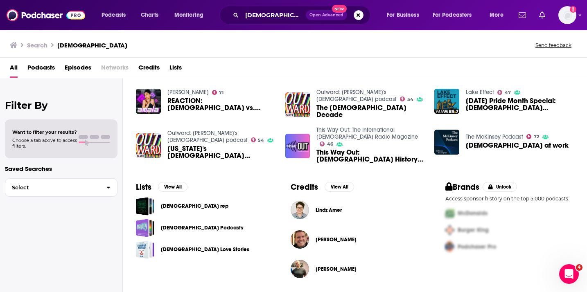
click at [163, 228] on link "[DEMOGRAPHIC_DATA] Podcasts" at bounding box center [202, 228] width 82 height 9
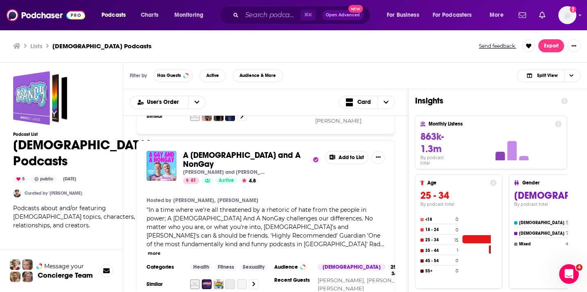
scroll to position [580, 0]
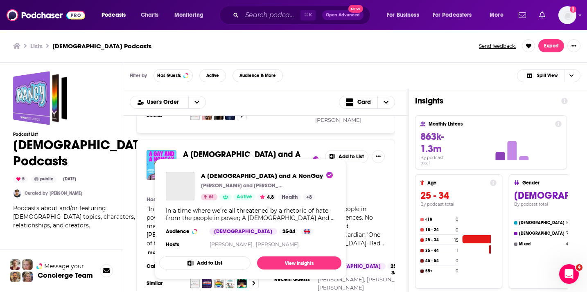
click at [233, 149] on span "A Gay and A NonGay" at bounding box center [242, 158] width 118 height 19
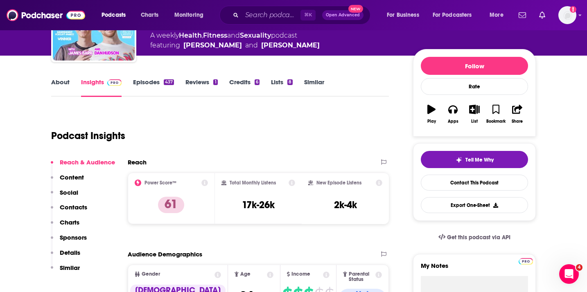
scroll to position [75, 0]
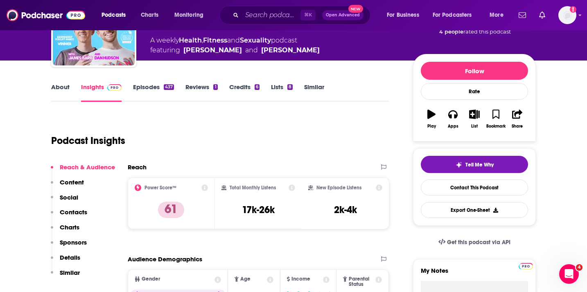
click at [58, 85] on link "About" at bounding box center [60, 92] width 18 height 19
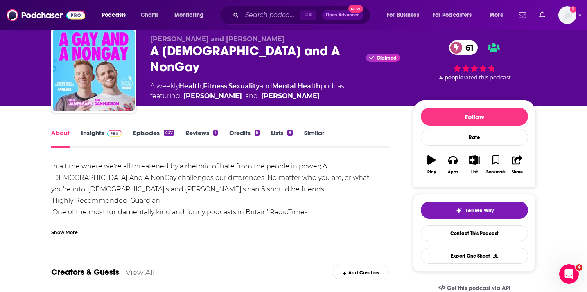
scroll to position [29, 0]
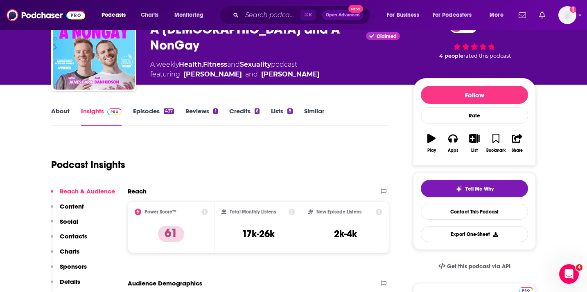
scroll to position [70, 0]
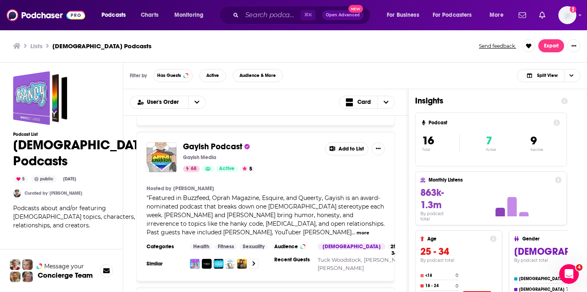
scroll to position [1061, 0]
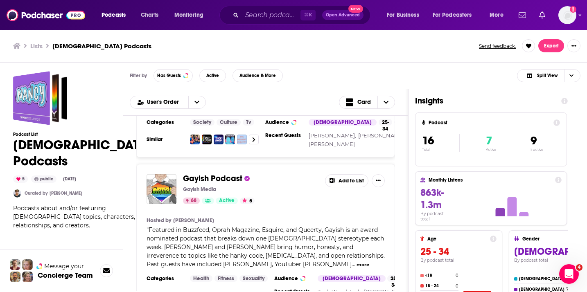
click at [195, 174] on span "Gayish Podcast" at bounding box center [212, 179] width 59 height 10
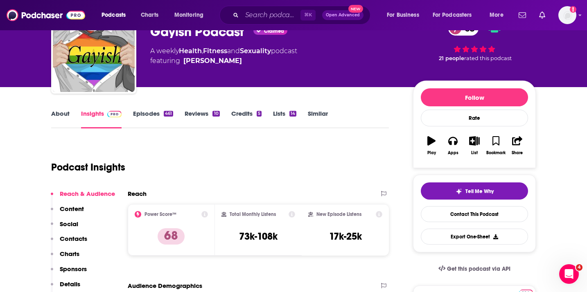
scroll to position [49, 0]
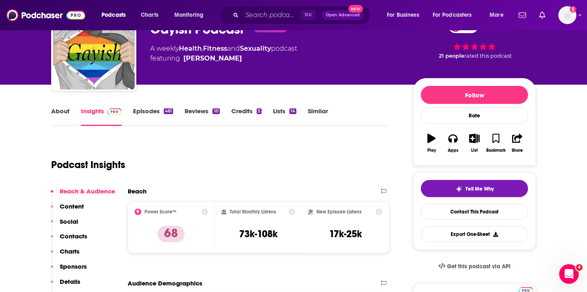
click at [312, 110] on link "Similar" at bounding box center [318, 116] width 20 height 19
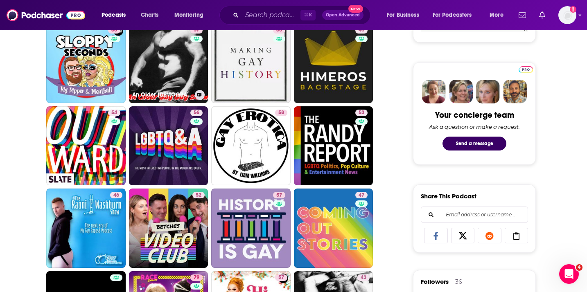
scroll to position [360, 0]
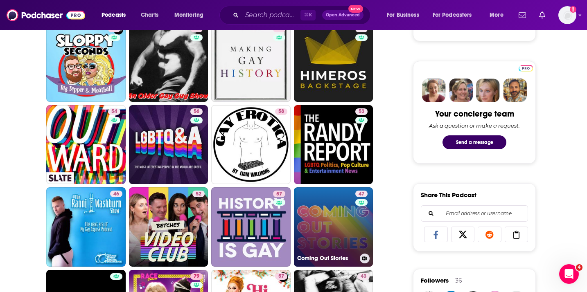
click at [316, 212] on link "47 Coming Out Stories" at bounding box center [333, 227] width 79 height 79
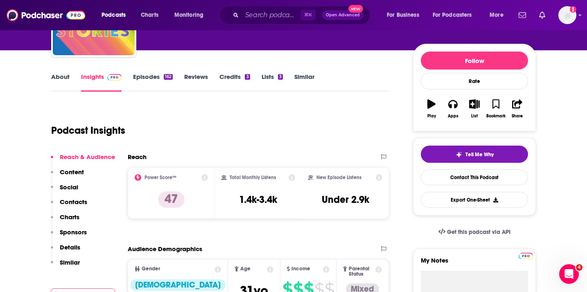
scroll to position [81, 0]
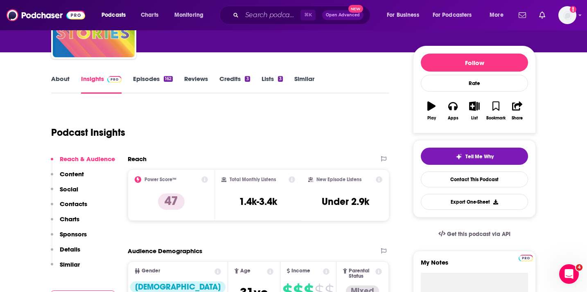
click at [58, 80] on link "About" at bounding box center [60, 84] width 18 height 19
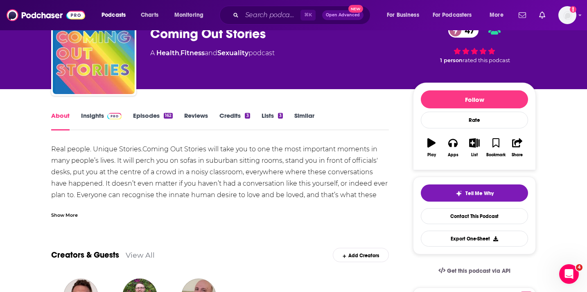
scroll to position [53, 0]
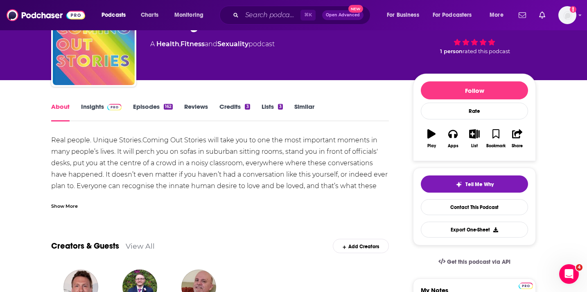
click at [66, 209] on div "Show More" at bounding box center [64, 206] width 27 height 8
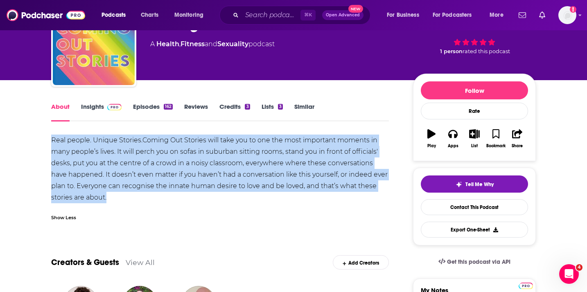
drag, startPoint x: 89, startPoint y: 198, endPoint x: 49, endPoint y: 137, distance: 72.7
copy div "Real people. Unique Stories.Coming Out Stories will take you to one the most im…"
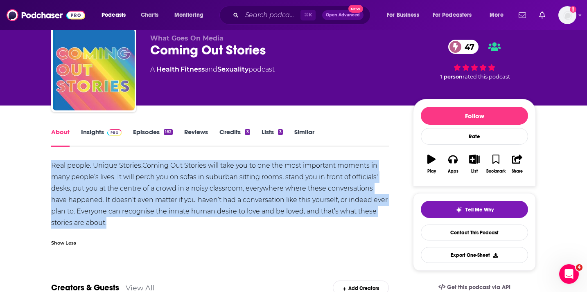
scroll to position [24, 0]
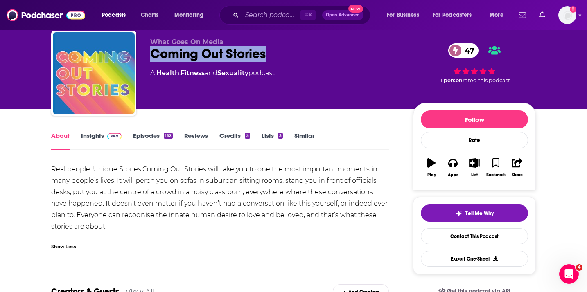
drag, startPoint x: 274, startPoint y: 53, endPoint x: 145, endPoint y: 54, distance: 128.6
click at [145, 54] on div "What Goes On Media Coming Out Stories 47 A Health , Fitness and Sexuality podca…" at bounding box center [293, 75] width 485 height 88
copy h1 "Coming Out Stories"
click at [162, 140] on link "Episodes 162" at bounding box center [153, 141] width 40 height 19
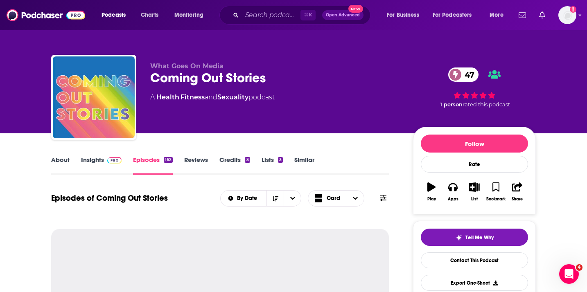
click at [58, 160] on link "About" at bounding box center [60, 165] width 18 height 19
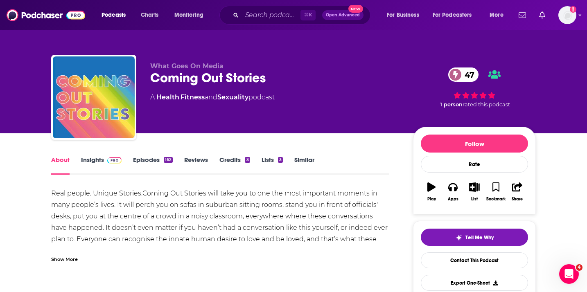
click at [97, 160] on link "Insights" at bounding box center [101, 165] width 41 height 19
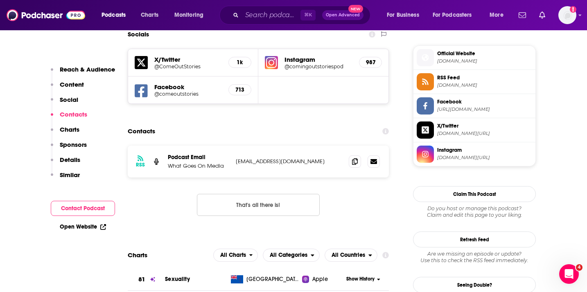
scroll to position [735, 0]
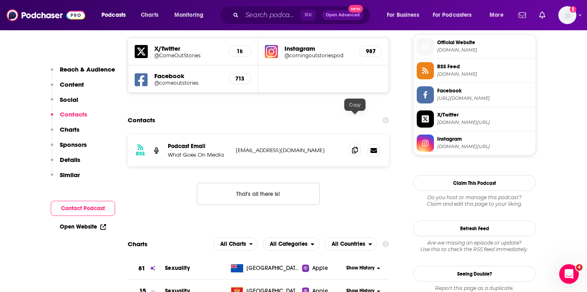
click at [353, 147] on icon at bounding box center [355, 150] width 6 height 7
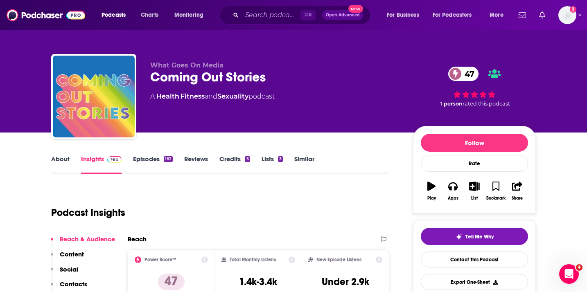
scroll to position [0, 0]
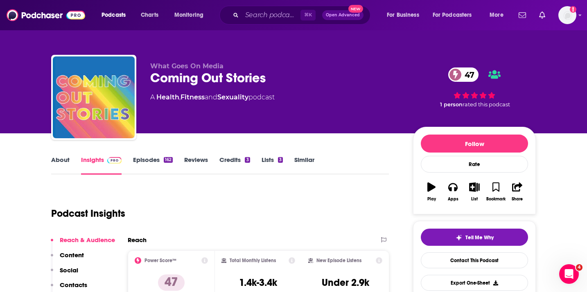
click at [56, 160] on link "About" at bounding box center [60, 165] width 18 height 19
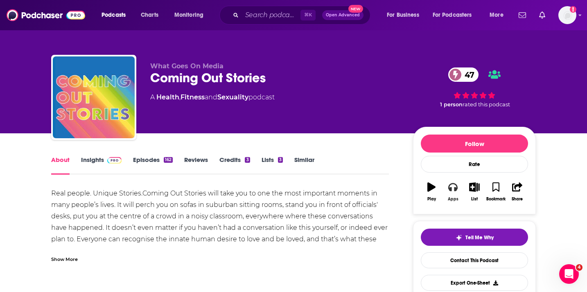
click at [453, 185] on icon "button" at bounding box center [452, 187] width 9 height 9
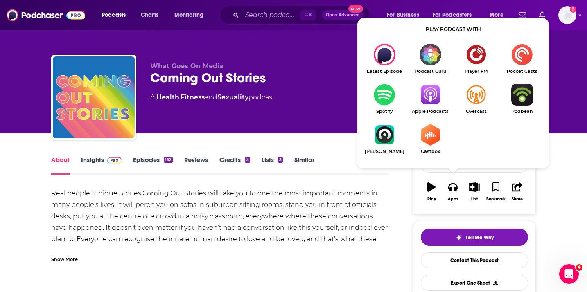
click at [388, 104] on img "Show Listen On dropdown" at bounding box center [385, 95] width 46 height 22
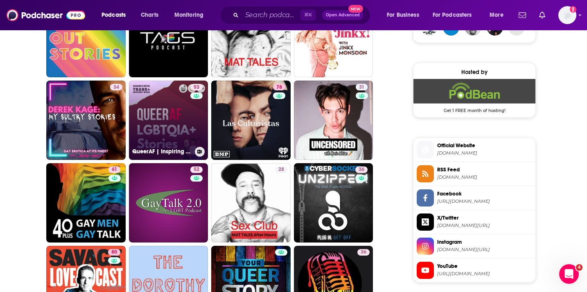
scroll to position [656, 0]
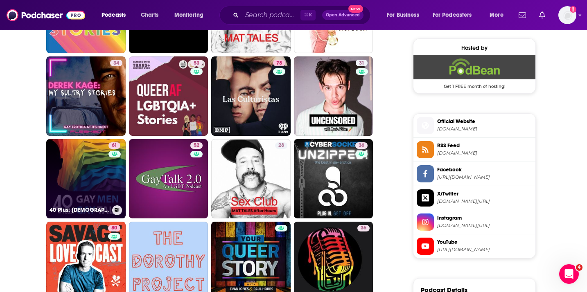
click at [99, 174] on link "61 40 Plus: Gay Men. Gay Talk." at bounding box center [85, 178] width 79 height 79
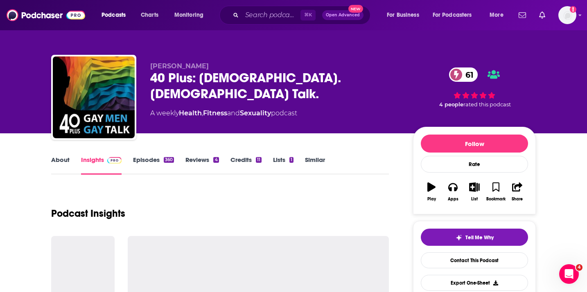
click at [312, 163] on link "Similar" at bounding box center [315, 165] width 20 height 19
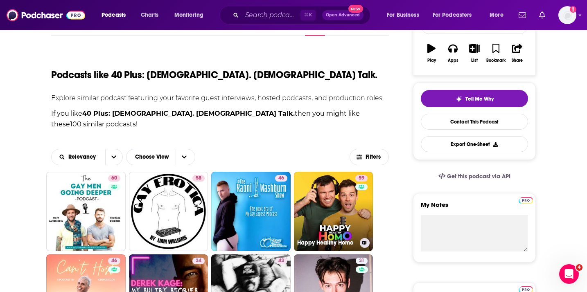
scroll to position [205, 0]
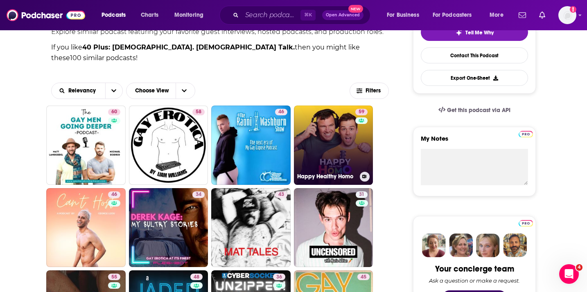
click at [329, 149] on link "59 Happy Healthy Homo" at bounding box center [333, 145] width 79 height 79
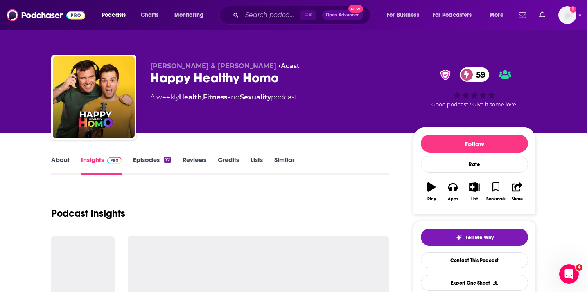
click at [55, 162] on link "About" at bounding box center [60, 165] width 18 height 19
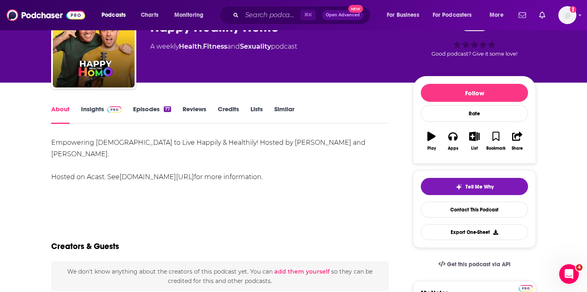
scroll to position [52, 0]
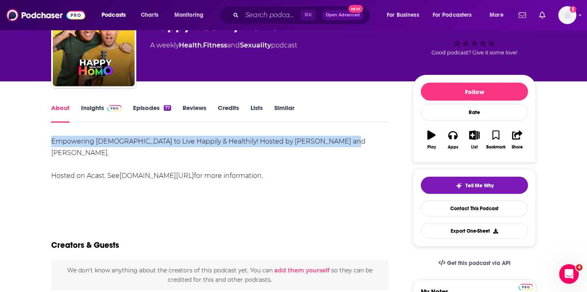
drag, startPoint x: 346, startPoint y: 141, endPoint x: 47, endPoint y: 141, distance: 298.9
copy div "Empowering Gay Men to Live Happily & Healthily! Hosted by Keegan Hirst and Joel…"
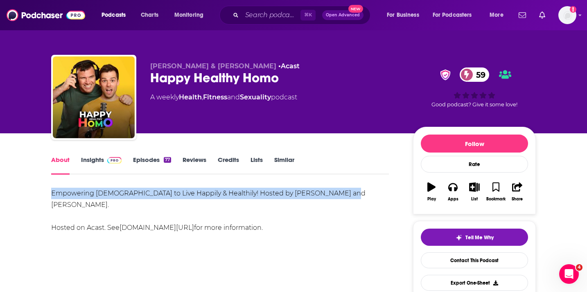
scroll to position [0, 0]
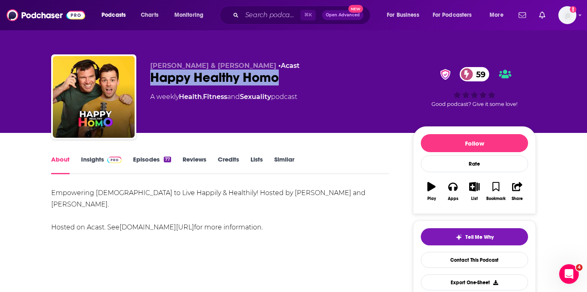
drag, startPoint x: 286, startPoint y: 81, endPoint x: 150, endPoint y: 83, distance: 136.0
click at [150, 83] on div "Happy Healthy Homo 59" at bounding box center [275, 78] width 250 height 16
copy h1 "Happy Healthy Homo"
click at [453, 192] on button "Apps" at bounding box center [452, 191] width 21 height 29
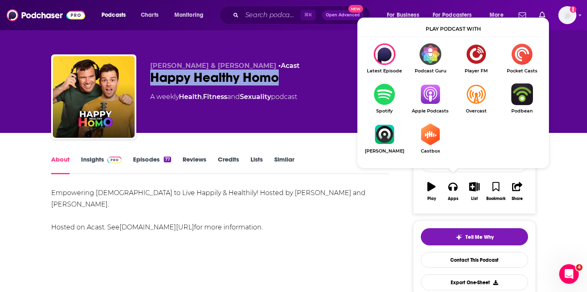
click at [382, 97] on img "Show Listen On dropdown" at bounding box center [385, 95] width 46 height 22
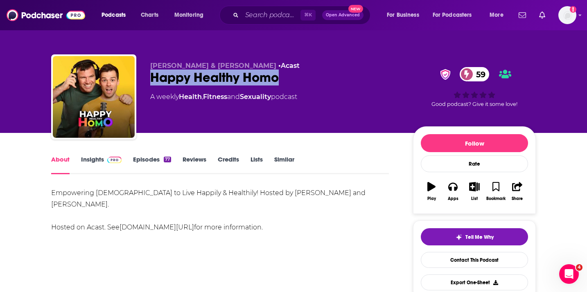
click at [97, 163] on link "Insights" at bounding box center [101, 165] width 41 height 19
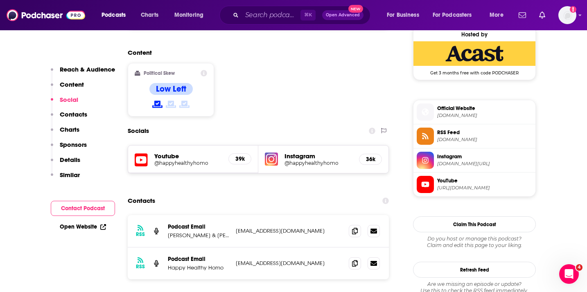
scroll to position [673, 0]
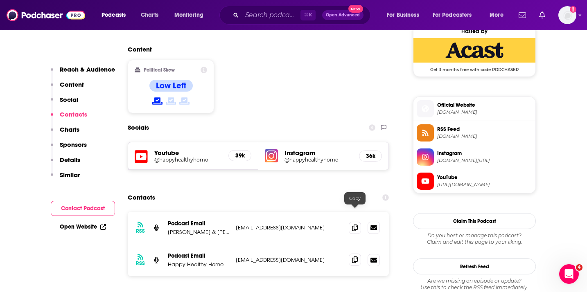
click at [357, 257] on icon at bounding box center [355, 260] width 6 height 7
click at [251, 16] on input "Search podcasts, credits, & more..." at bounding box center [271, 15] width 59 height 13
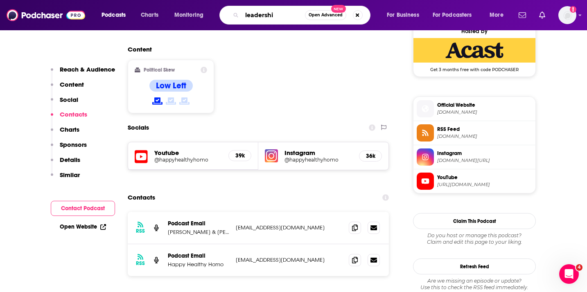
type input "leadership"
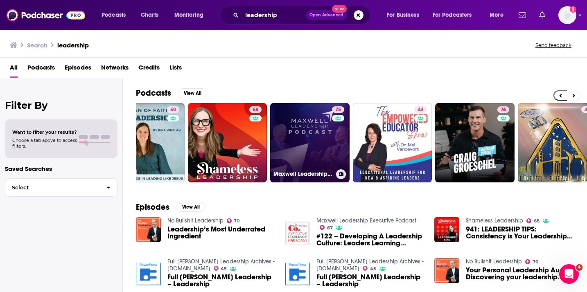
scroll to position [0, 37]
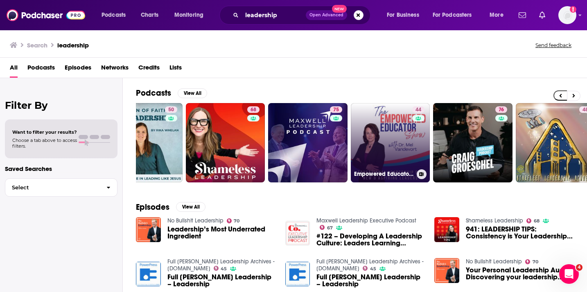
click at [359, 142] on link "44 Empowered Educator: Leadership in Motion | Educational Leadership, Principal…" at bounding box center [390, 142] width 79 height 79
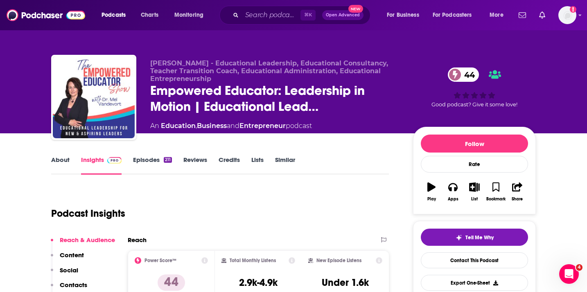
click at [64, 160] on link "About" at bounding box center [60, 165] width 18 height 19
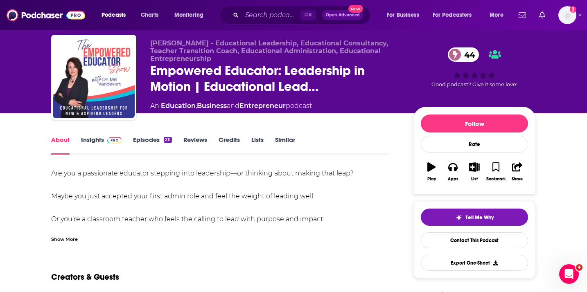
scroll to position [32, 0]
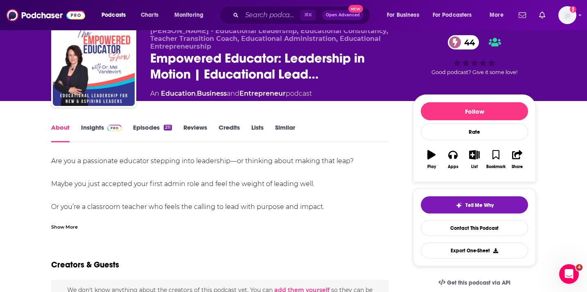
click at [143, 127] on link "Episodes 211" at bounding box center [152, 133] width 39 height 19
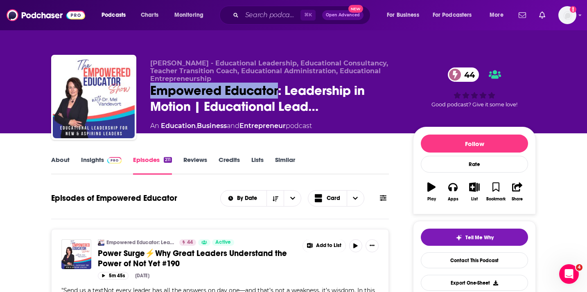
drag, startPoint x: 277, startPoint y: 91, endPoint x: 138, endPoint y: 91, distance: 139.2
click at [137, 91] on div "Dr. Mel Vandevort - Educational Leadership, Educational Consultancy, Teacher Tr…" at bounding box center [293, 99] width 485 height 88
copy h2 "Empowered Educator"
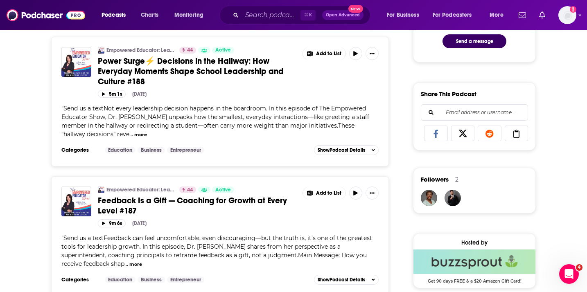
scroll to position [463, 0]
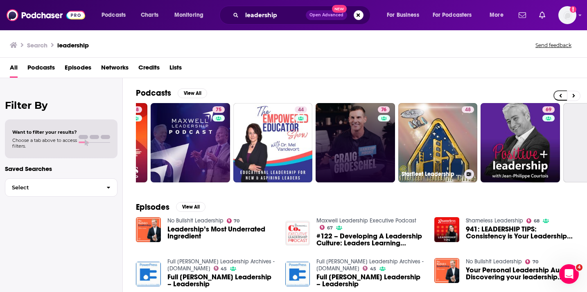
scroll to position [0, 156]
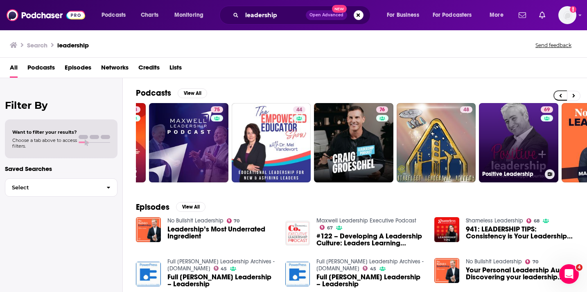
click at [484, 149] on link "69 Positive Leadership" at bounding box center [518, 142] width 79 height 79
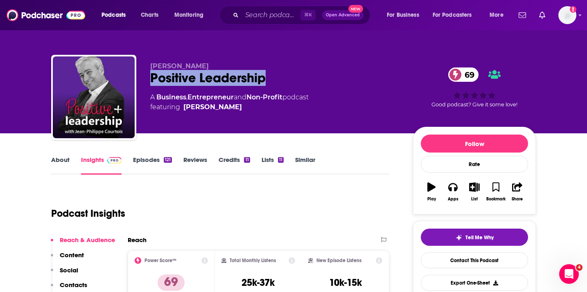
drag, startPoint x: 272, startPoint y: 80, endPoint x: 152, endPoint y: 80, distance: 120.4
click at [152, 80] on div "Positive Leadership 69" at bounding box center [275, 78] width 250 height 16
copy h2 "Positive Leadership"
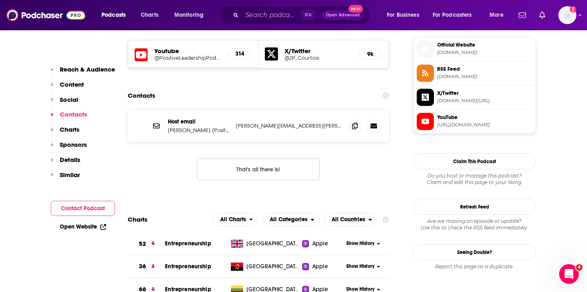
scroll to position [699, 0]
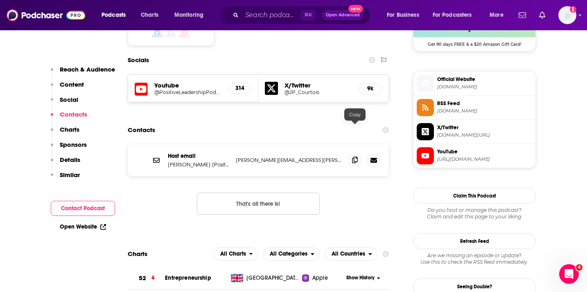
click at [355, 157] on icon at bounding box center [355, 160] width 6 height 7
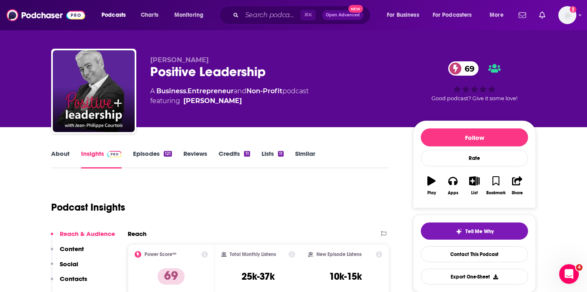
scroll to position [6, 0]
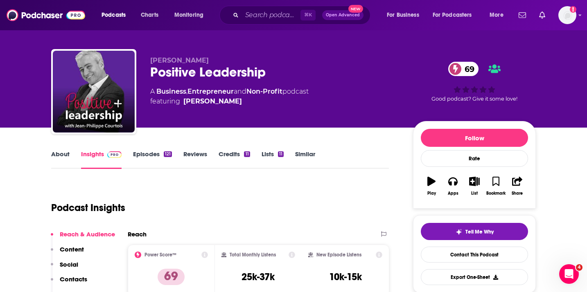
drag, startPoint x: 232, startPoint y: 58, endPoint x: 150, endPoint y: 58, distance: 81.9
click at [150, 58] on p "Jean-Philippe Courtois" at bounding box center [275, 61] width 250 height 8
copy span "Jean-Philippe Courtois"
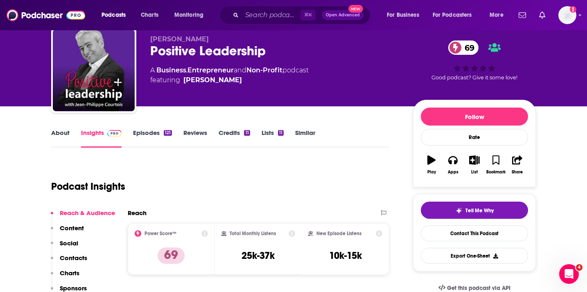
scroll to position [0, 0]
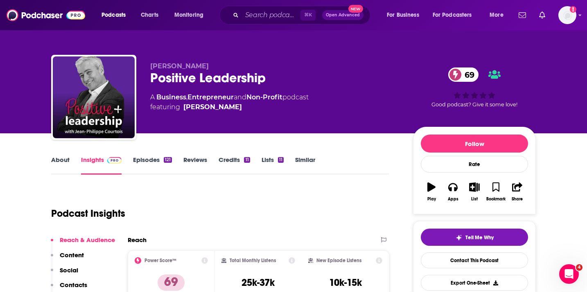
click at [66, 162] on link "About" at bounding box center [60, 165] width 18 height 19
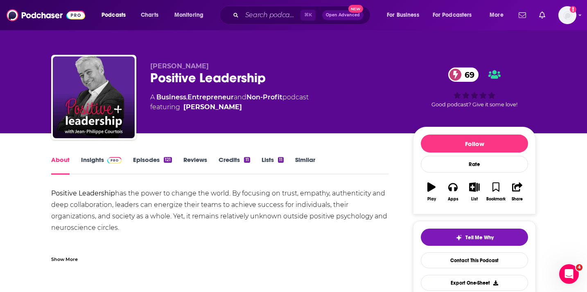
drag, startPoint x: 49, startPoint y: 192, endPoint x: 140, endPoint y: 227, distance: 97.3
copy div "Positive Leadership has the power to change the world. By focusing on trust, em…"
click at [146, 162] on link "Episodes 121" at bounding box center [152, 165] width 39 height 19
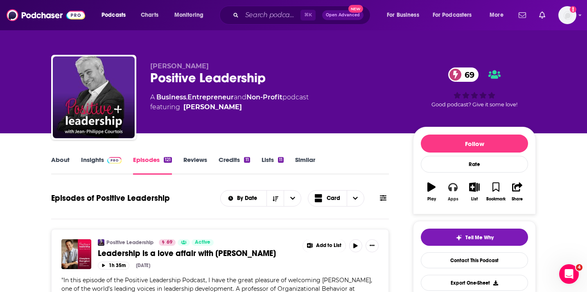
click at [452, 192] on button "Apps" at bounding box center [452, 191] width 21 height 29
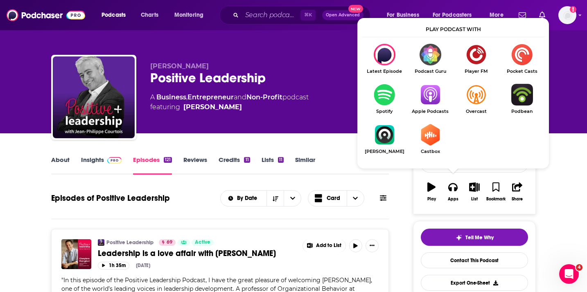
click at [375, 91] on img "Show Listen On dropdown" at bounding box center [385, 95] width 46 height 22
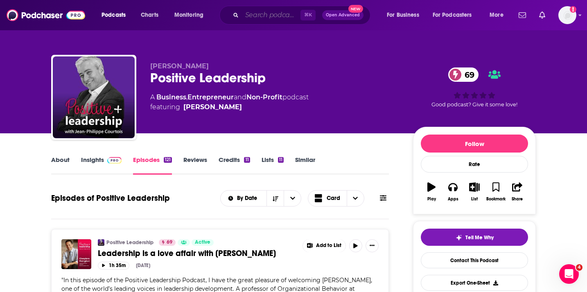
click at [256, 10] on input "Search podcasts, credits, & more..." at bounding box center [271, 15] width 59 height 13
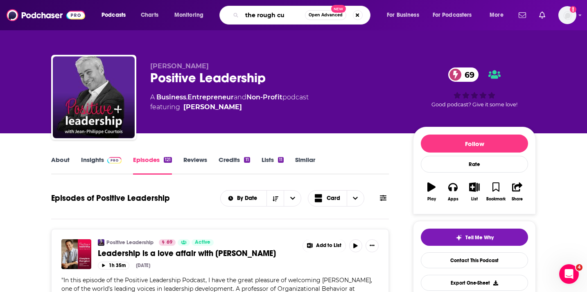
type input "the rough cut"
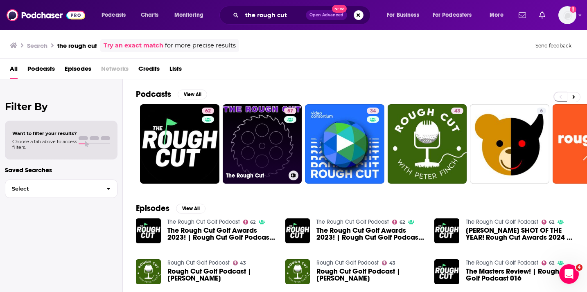
click at [239, 151] on link "57 The Rough Cut" at bounding box center [262, 143] width 79 height 79
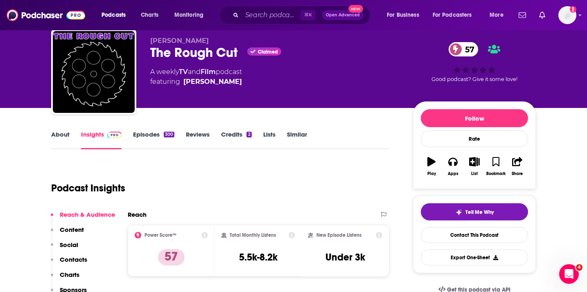
scroll to position [39, 0]
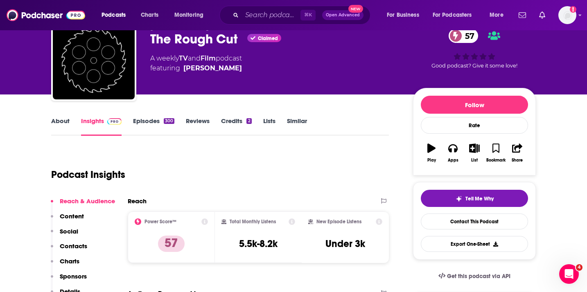
click at [61, 121] on link "About" at bounding box center [60, 126] width 18 height 19
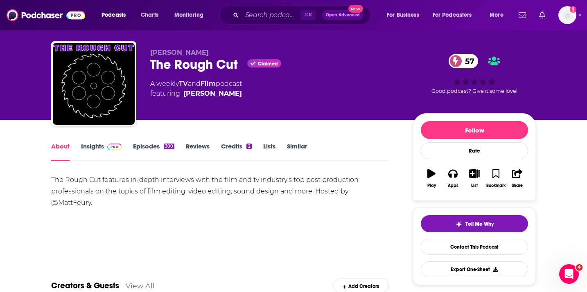
scroll to position [14, 0]
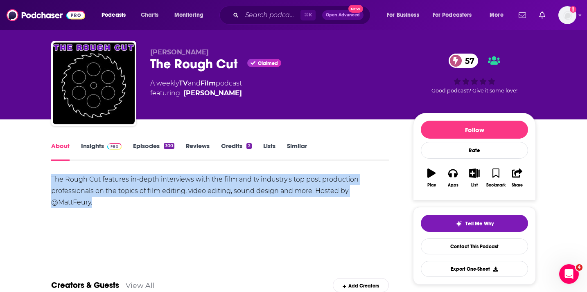
drag, startPoint x: 49, startPoint y: 179, endPoint x: 96, endPoint y: 210, distance: 56.7
copy div "The Rough Cut features in-depth interviews with the film and tv industry's top …"
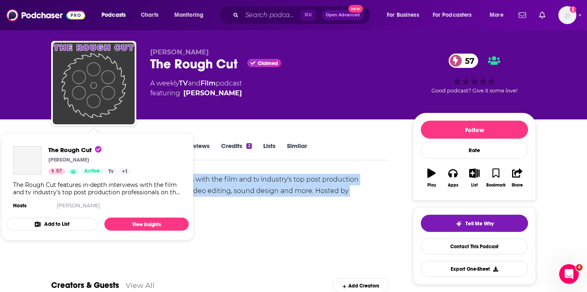
click at [93, 87] on img "The Rough Cut" at bounding box center [94, 84] width 82 height 82
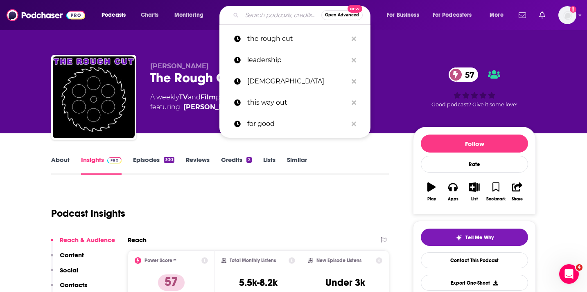
click at [251, 16] on input "Search podcasts, credits, & more..." at bounding box center [281, 15] width 79 height 13
paste input "MediaPost BTS podcast"
type input "MediaPost BTS podcast"
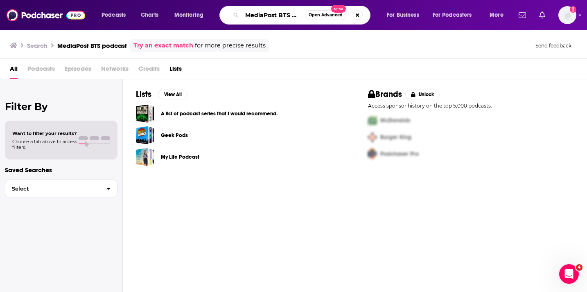
click at [275, 14] on input "MediaPost BTS podcast" at bounding box center [273, 15] width 63 height 13
click at [301, 15] on input "MediaPost BTS podcast" at bounding box center [273, 15] width 63 height 13
click at [296, 16] on input "MediaPost BTS podcast" at bounding box center [273, 15] width 63 height 13
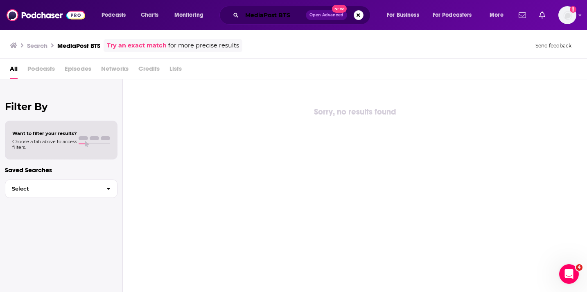
click at [276, 15] on input "MediaPost BTS" at bounding box center [274, 15] width 64 height 13
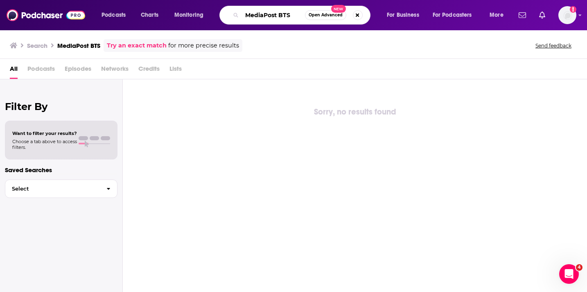
click at [285, 14] on input "MediaPost BTS" at bounding box center [273, 15] width 63 height 13
type input "MediaPost"
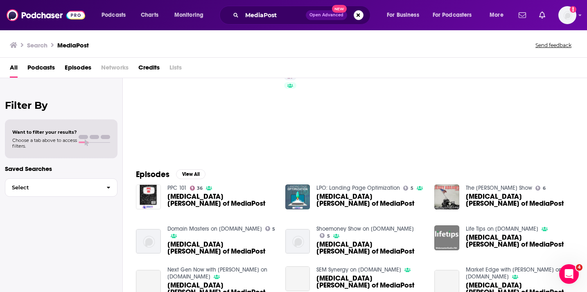
scroll to position [34, 0]
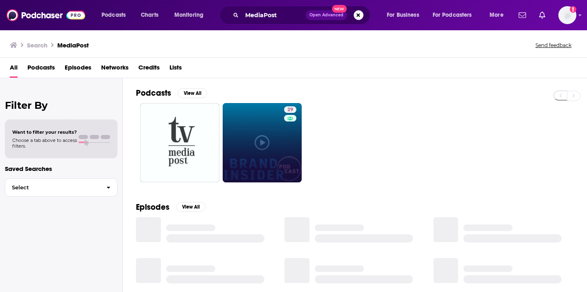
click at [253, 129] on link "29" at bounding box center [262, 142] width 79 height 79
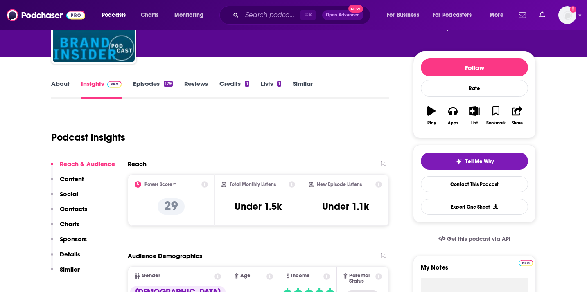
scroll to position [77, 0]
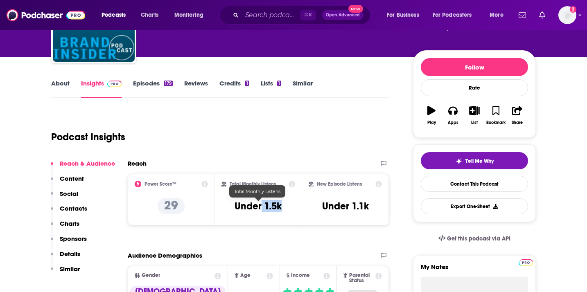
drag, startPoint x: 288, startPoint y: 206, endPoint x: 262, endPoint y: 206, distance: 25.8
click at [262, 206] on div "Total Monthly Listens Under 1.5k" at bounding box center [259, 200] width 74 height 38
copy h3 "1.5k"
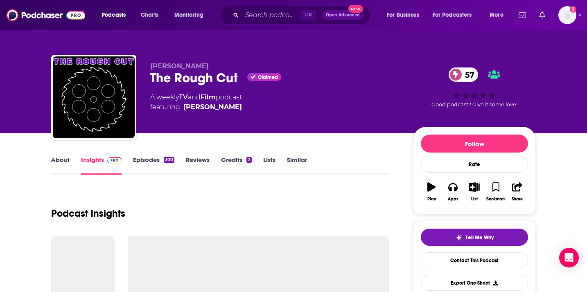
scroll to position [38, 0]
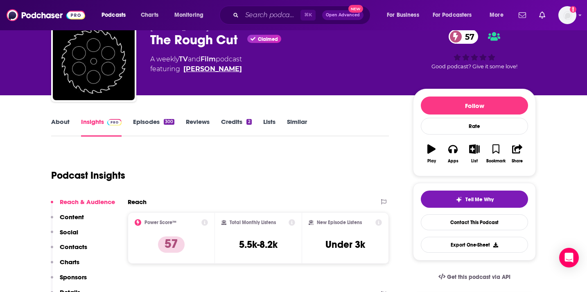
click at [197, 70] on link "Matt Feury" at bounding box center [212, 69] width 59 height 10
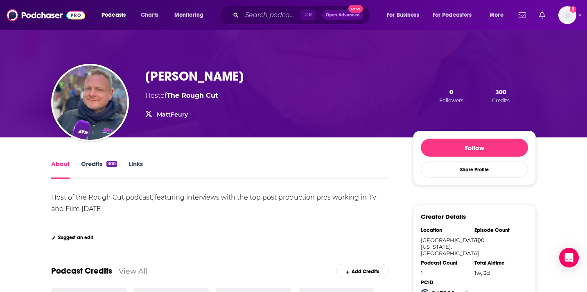
scroll to position [26, 0]
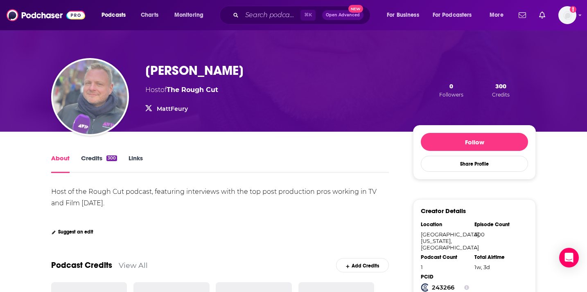
click at [101, 106] on img "Matt Feury" at bounding box center [90, 97] width 75 height 75
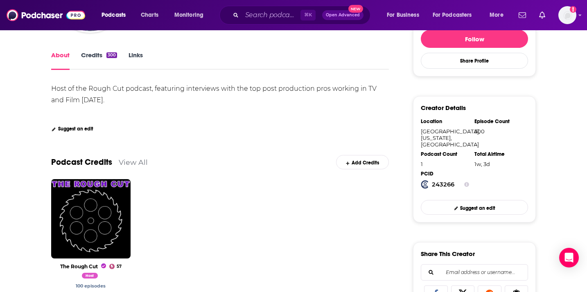
scroll to position [175, 0]
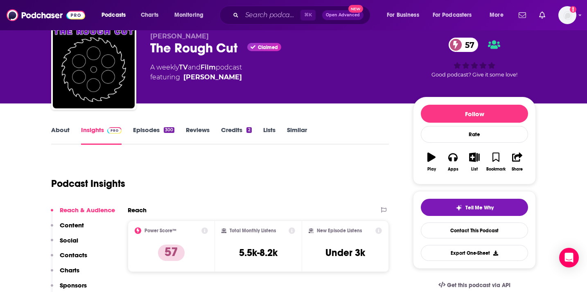
scroll to position [36, 0]
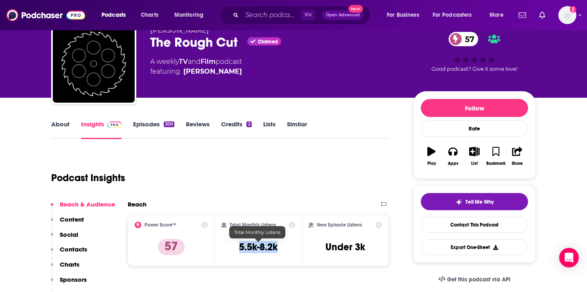
drag, startPoint x: 282, startPoint y: 248, endPoint x: 236, endPoint y: 248, distance: 46.3
click at [236, 248] on div "Total Monthly Listens 5.5k-8.2k" at bounding box center [259, 241] width 74 height 38
copy h3 "5.5k-8.2k"
click at [152, 124] on link "Episodes 300" at bounding box center [153, 129] width 41 height 19
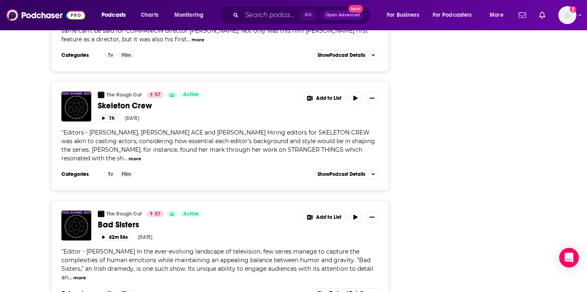
scroll to position [2888, 0]
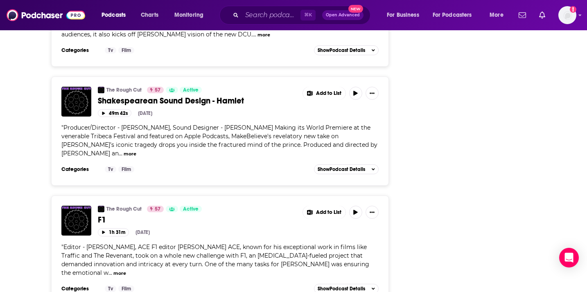
scroll to position [1098, 0]
click at [157, 95] on span "Shakespearean Sound Design - Hamlet" at bounding box center [171, 100] width 146 height 10
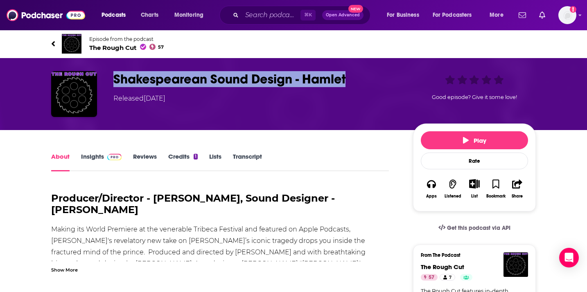
drag, startPoint x: 353, startPoint y: 77, endPoint x: 116, endPoint y: 76, distance: 237.1
click at [116, 76] on h1 "Shakespearean Sound Design - Hamlet" at bounding box center [256, 79] width 287 height 16
copy h1 "Shakespearean Sound Design - Hamlet"
click at [431, 182] on icon "button" at bounding box center [431, 184] width 9 height 9
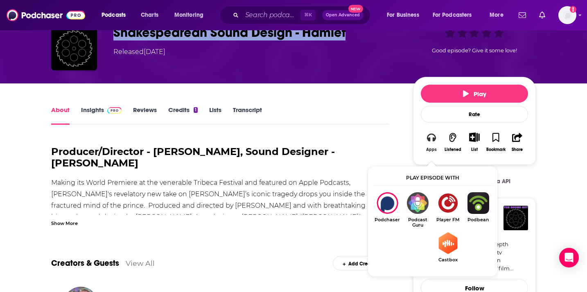
scroll to position [46, 0]
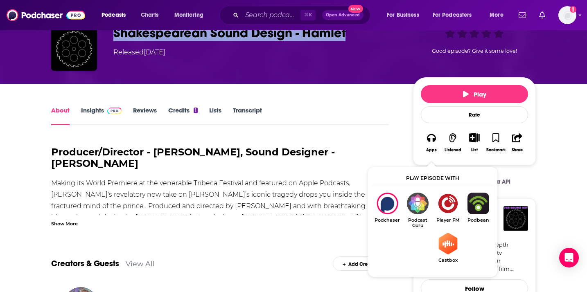
click at [475, 199] on img "Show Listen On dropdown" at bounding box center [478, 204] width 30 height 22
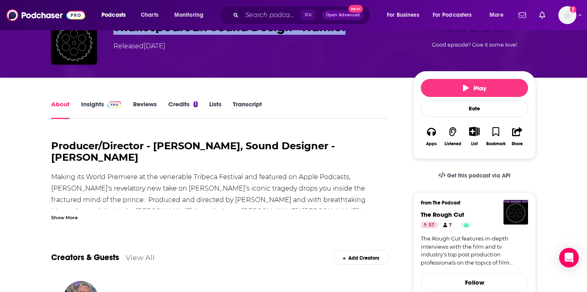
scroll to position [26, 0]
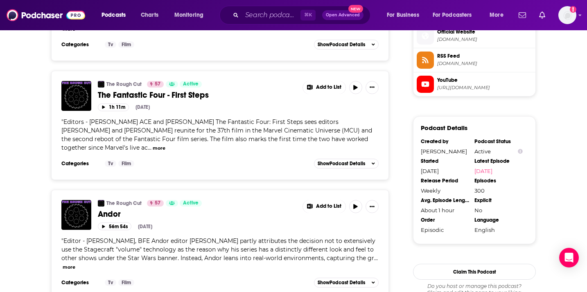
scroll to position [746, 0]
click at [107, 209] on span "Andor" at bounding box center [109, 214] width 23 height 10
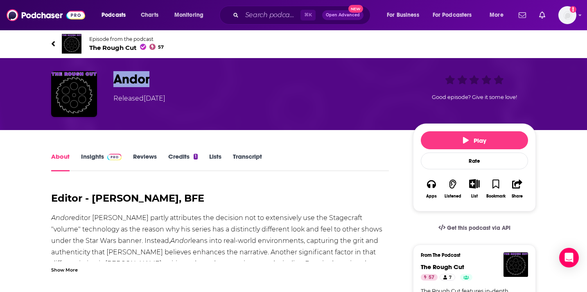
drag, startPoint x: 155, startPoint y: 85, endPoint x: 117, endPoint y: 84, distance: 37.7
click at [117, 84] on h1 "Andor" at bounding box center [256, 79] width 287 height 16
copy h1 "Andor"
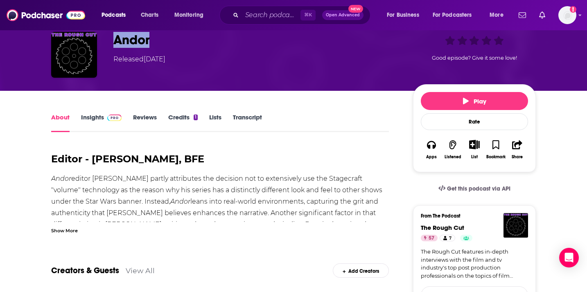
scroll to position [42, 0]
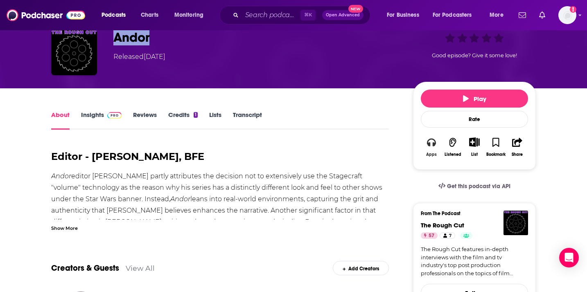
click at [425, 142] on button "Apps" at bounding box center [431, 147] width 21 height 30
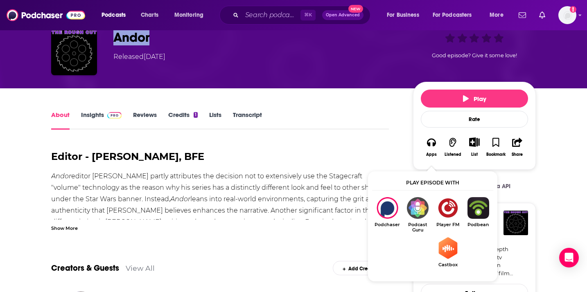
click at [467, 211] on img "Show Listen On dropdown" at bounding box center [478, 208] width 30 height 22
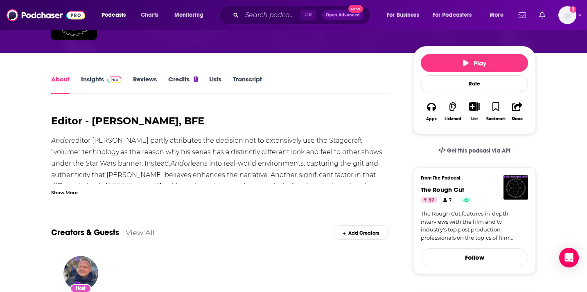
scroll to position [79, 0]
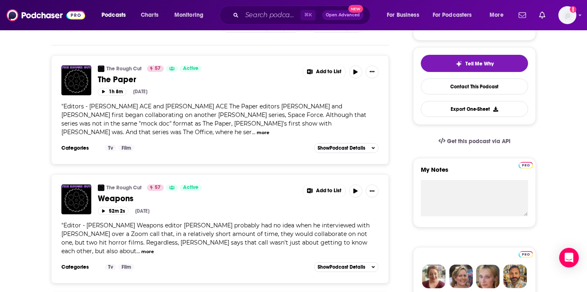
scroll to position [175, 0]
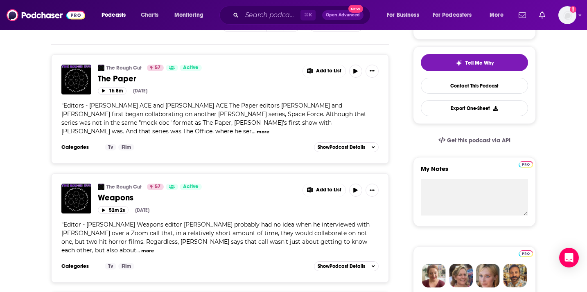
click at [109, 83] on span "The Paper" at bounding box center [117, 79] width 38 height 10
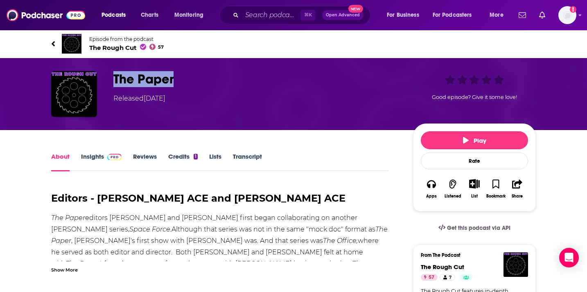
drag, startPoint x: 184, startPoint y: 78, endPoint x: 115, endPoint y: 80, distance: 68.8
click at [115, 81] on h1 "The Paper" at bounding box center [256, 79] width 287 height 16
copy h1 "The Paper"
click at [433, 190] on button "Apps" at bounding box center [431, 189] width 21 height 30
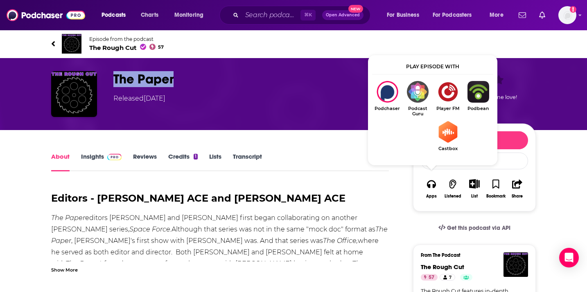
click at [468, 90] on img "Show Listen On dropdown" at bounding box center [478, 92] width 30 height 22
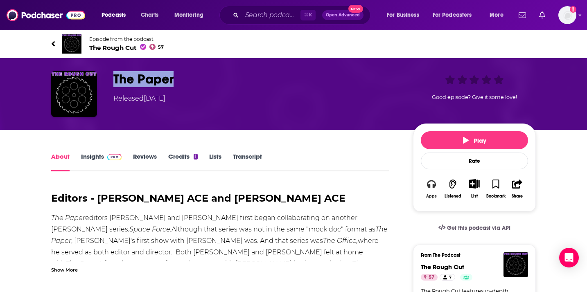
click at [434, 187] on icon "button" at bounding box center [431, 184] width 9 height 8
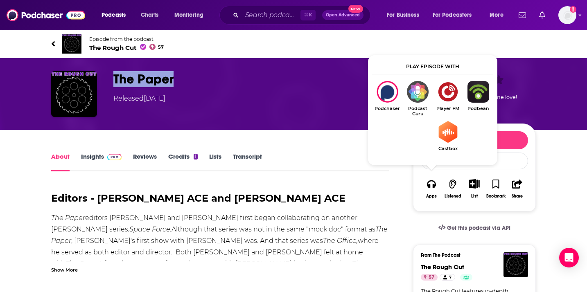
click at [473, 85] on img "Show Listen On dropdown" at bounding box center [478, 92] width 30 height 22
